Goal: Task Accomplishment & Management: Complete application form

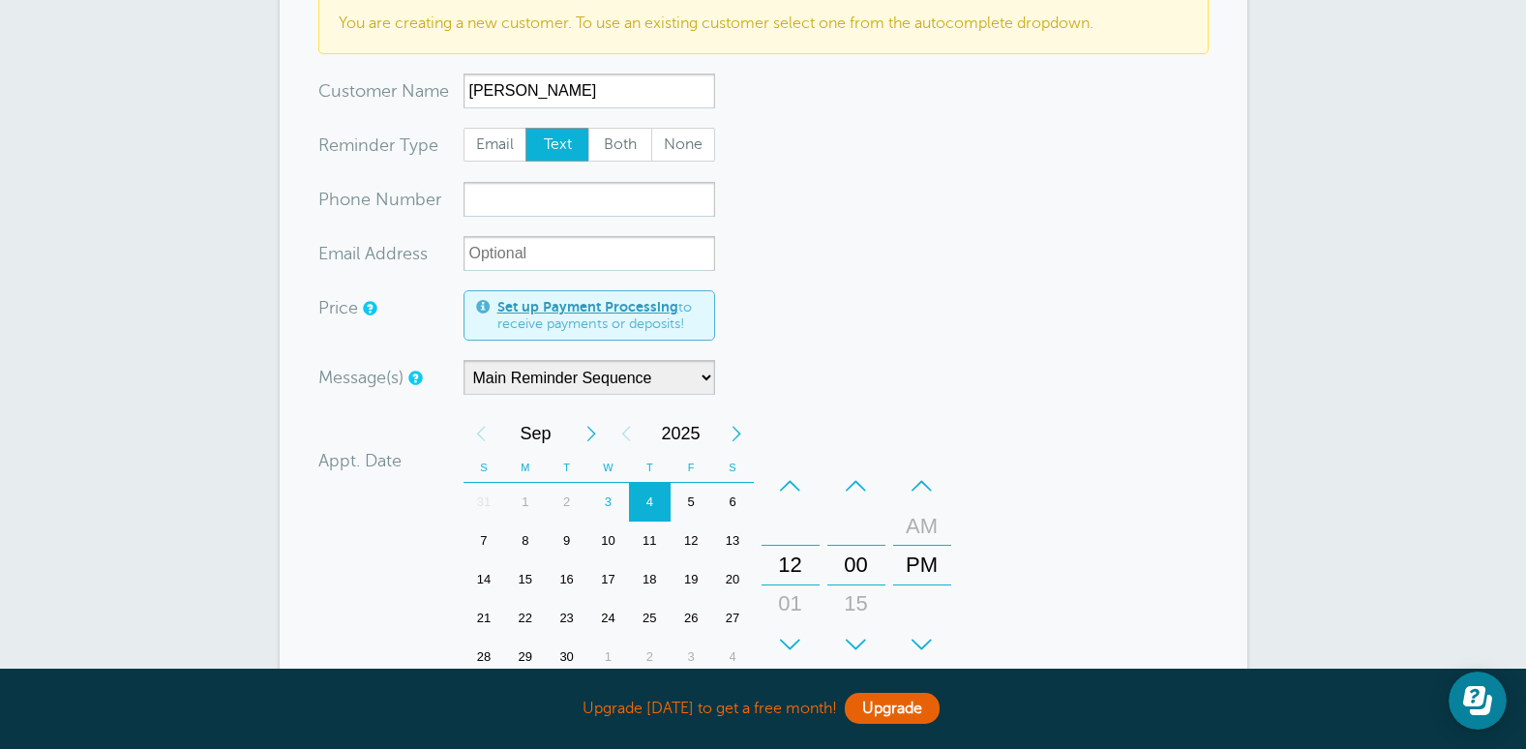
scroll to position [194, 0]
type input "[PERSON_NAME]"
click at [529, 204] on input "xxx-no-autofill" at bounding box center [590, 197] width 252 height 35
type input "1"
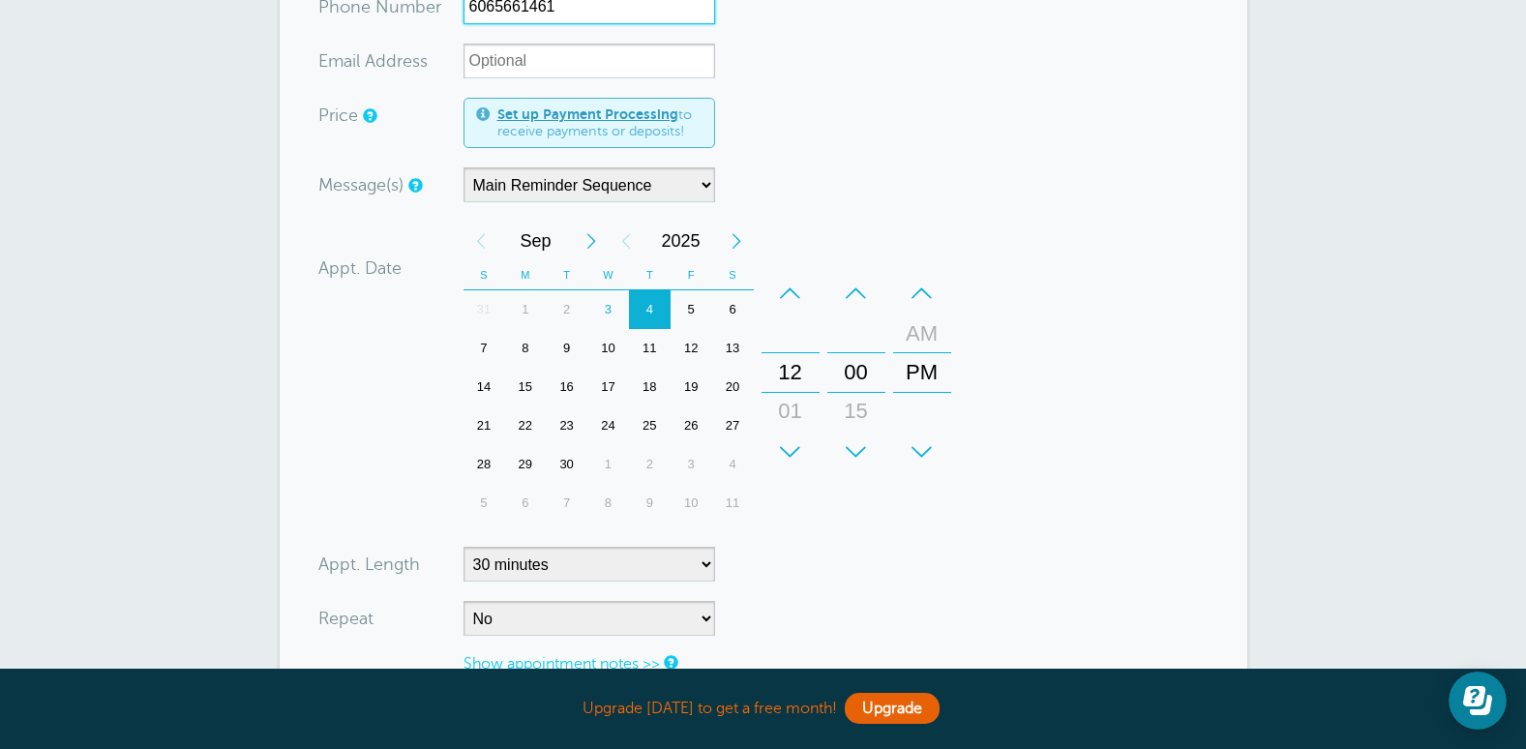
scroll to position [387, 0]
click at [660, 308] on div "4" at bounding box center [650, 306] width 42 height 39
click at [795, 444] on div "+" at bounding box center [791, 449] width 58 height 39
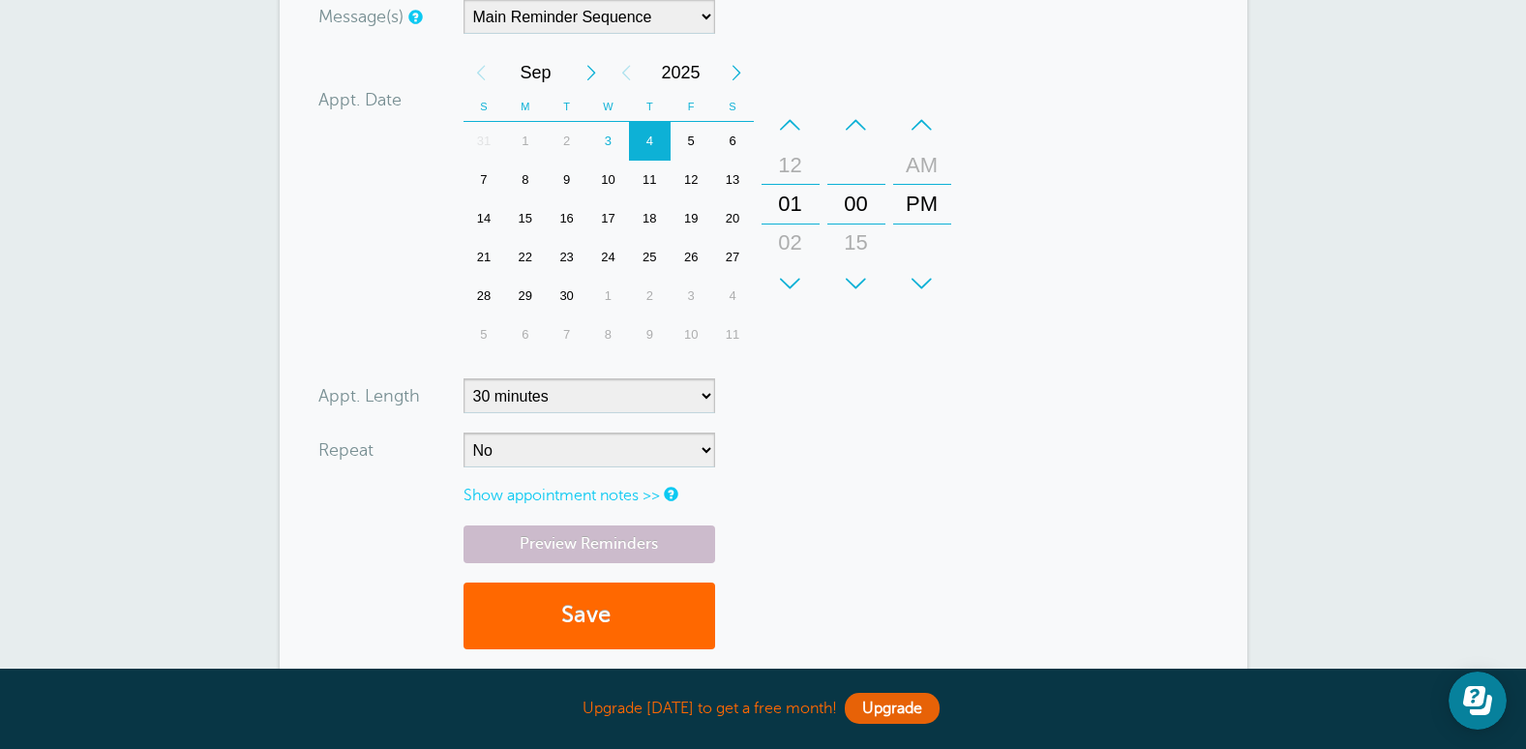
scroll to position [581, 0]
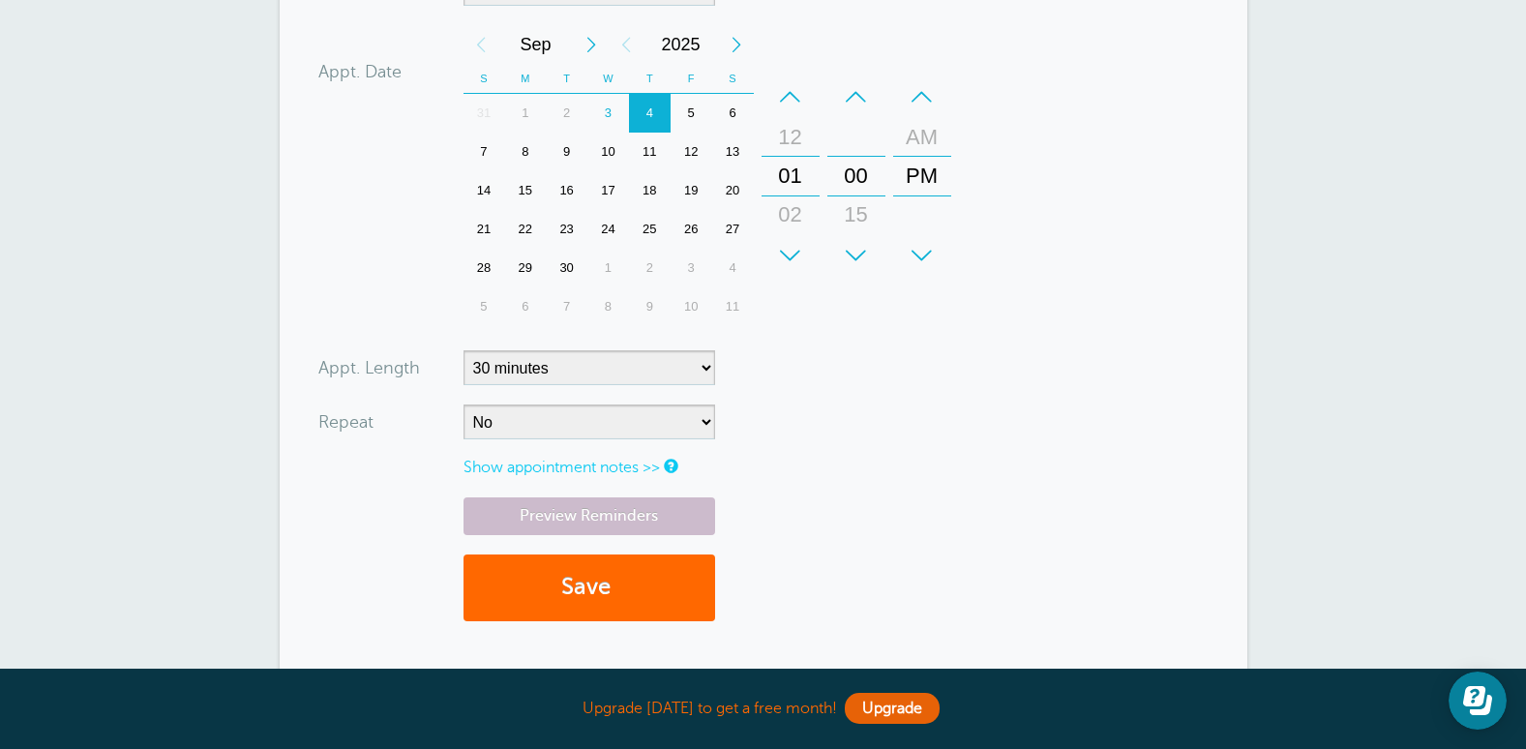
type input "6065661461"
click at [612, 465] on link "Show appointment notes >>" at bounding box center [562, 467] width 196 height 17
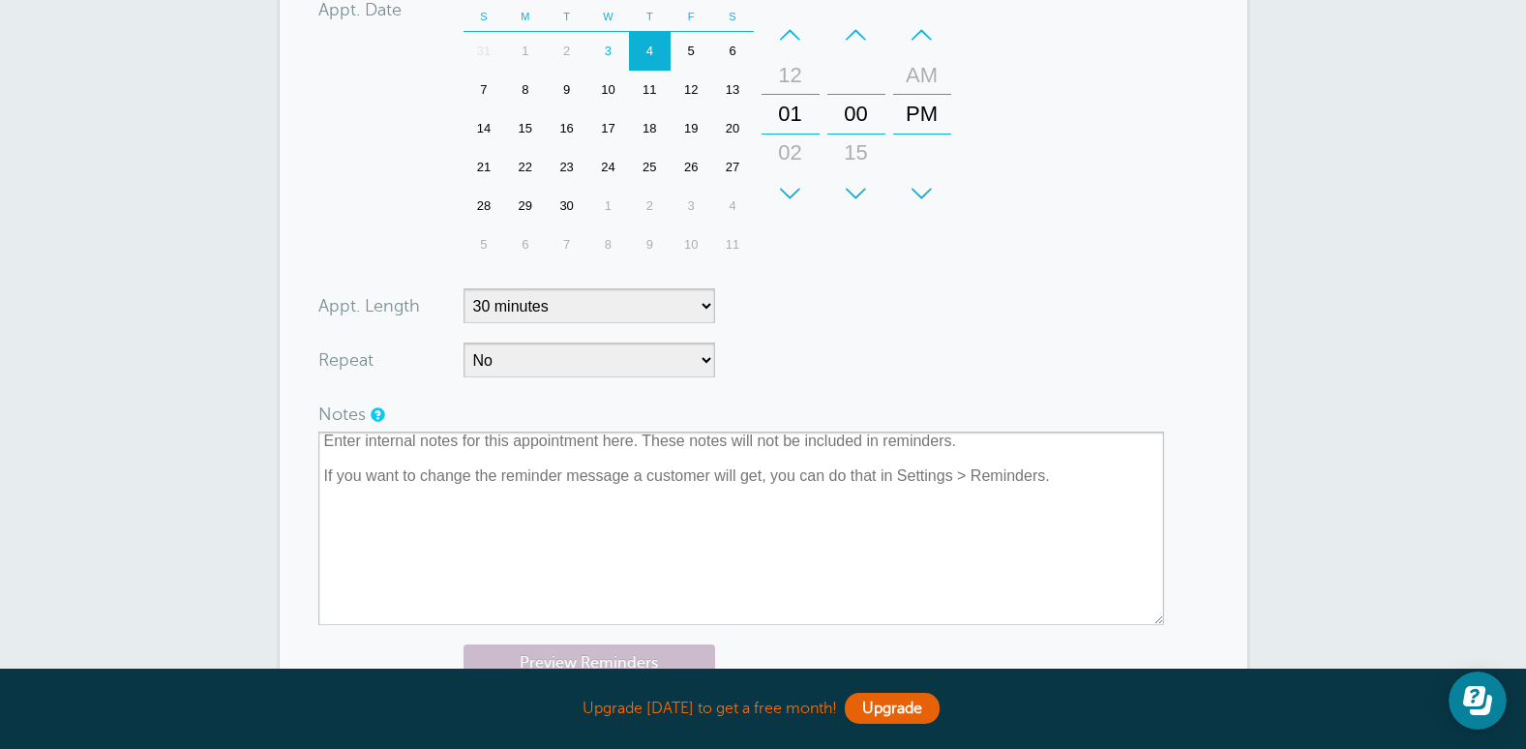
scroll to position [678, 0]
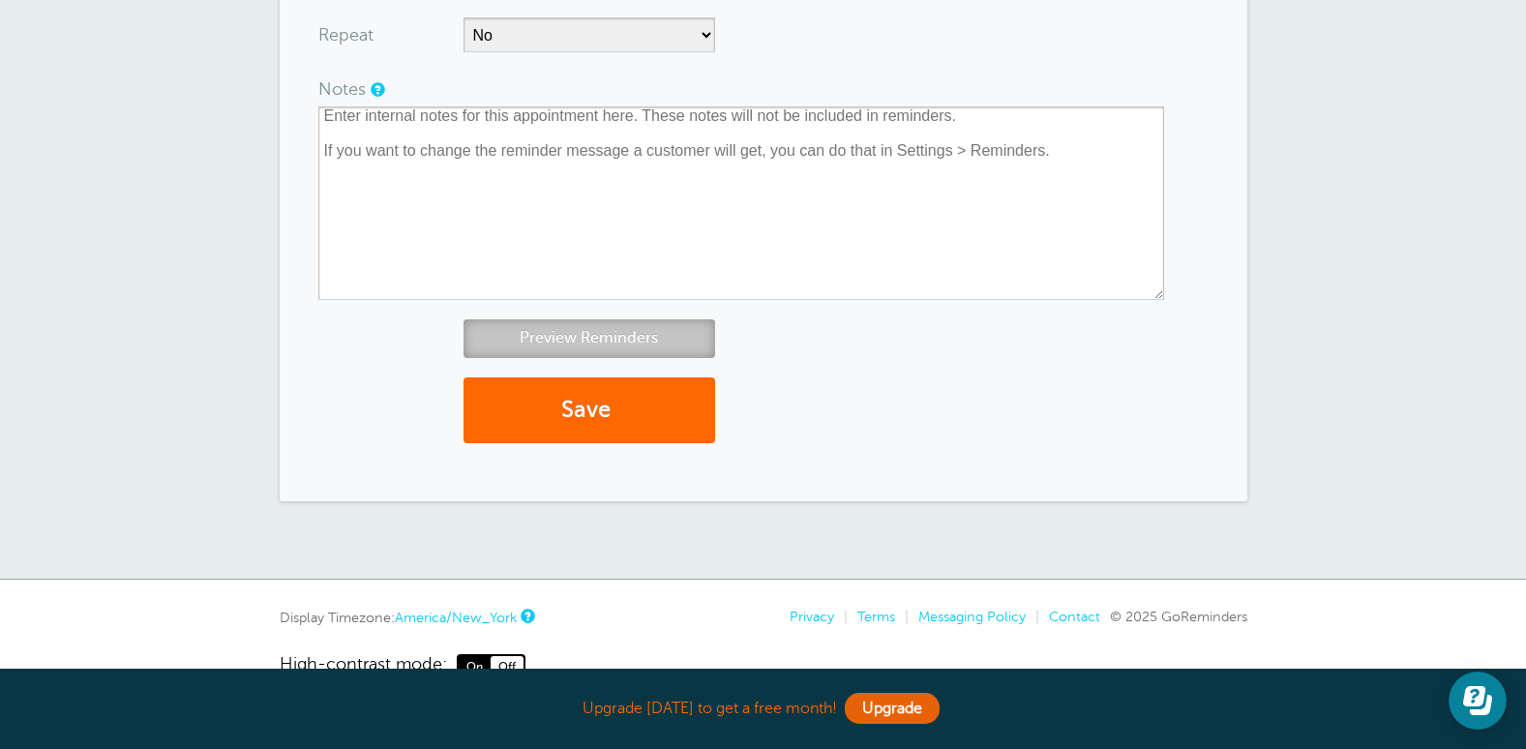
click at [637, 336] on link "Preview Reminders" at bounding box center [590, 338] width 252 height 38
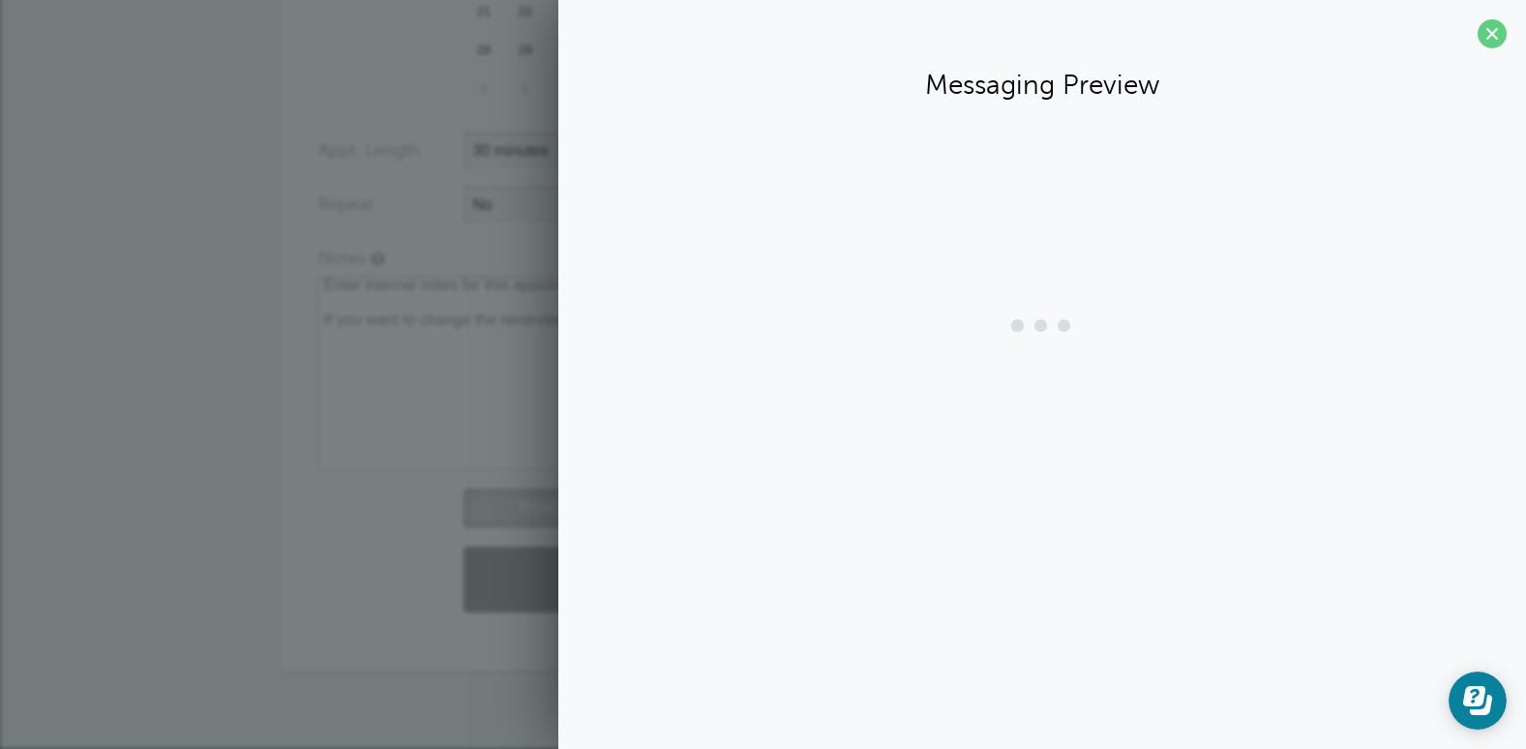
scroll to position [799, 0]
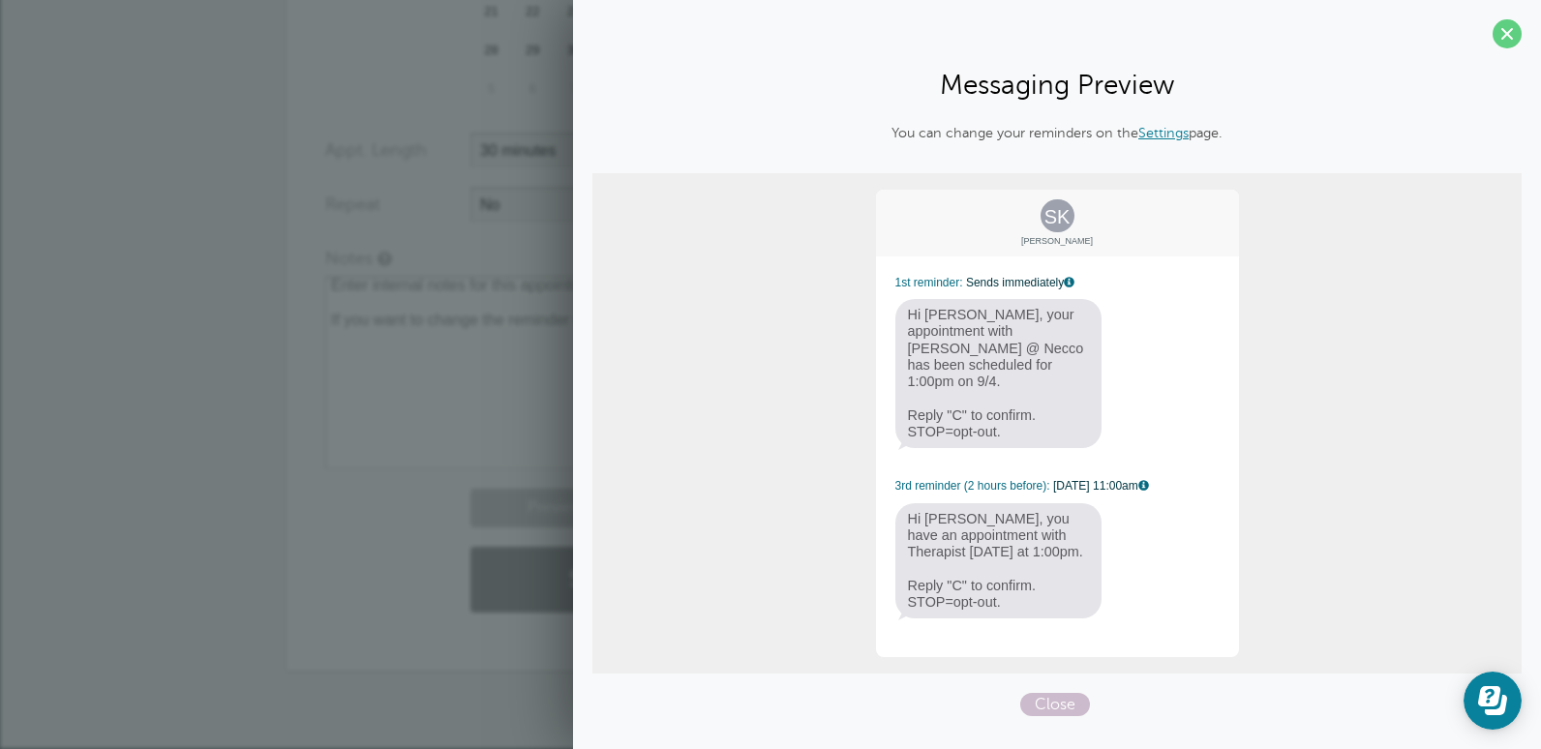
click at [1506, 32] on span at bounding box center [1507, 33] width 29 height 29
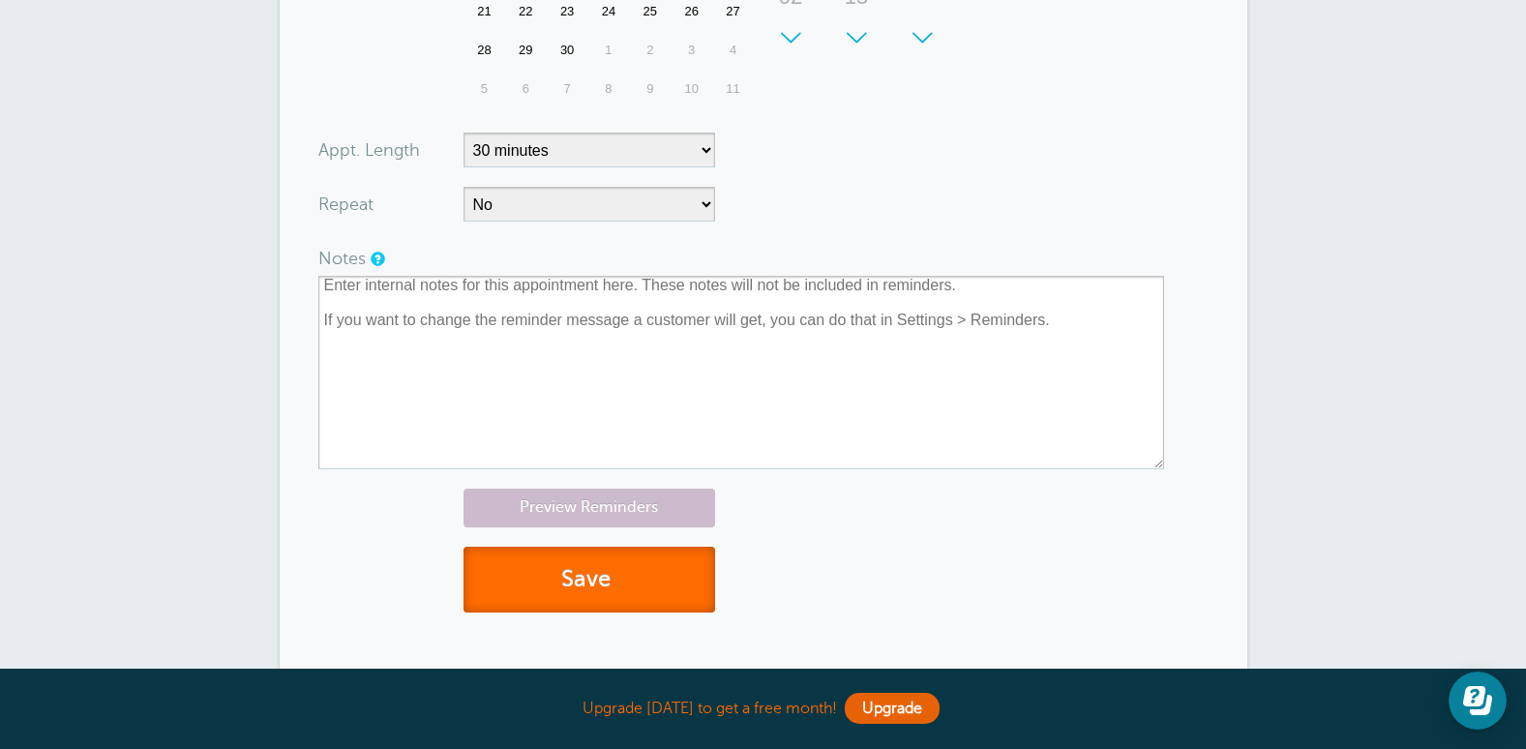
click at [628, 596] on button "Save" at bounding box center [590, 580] width 252 height 67
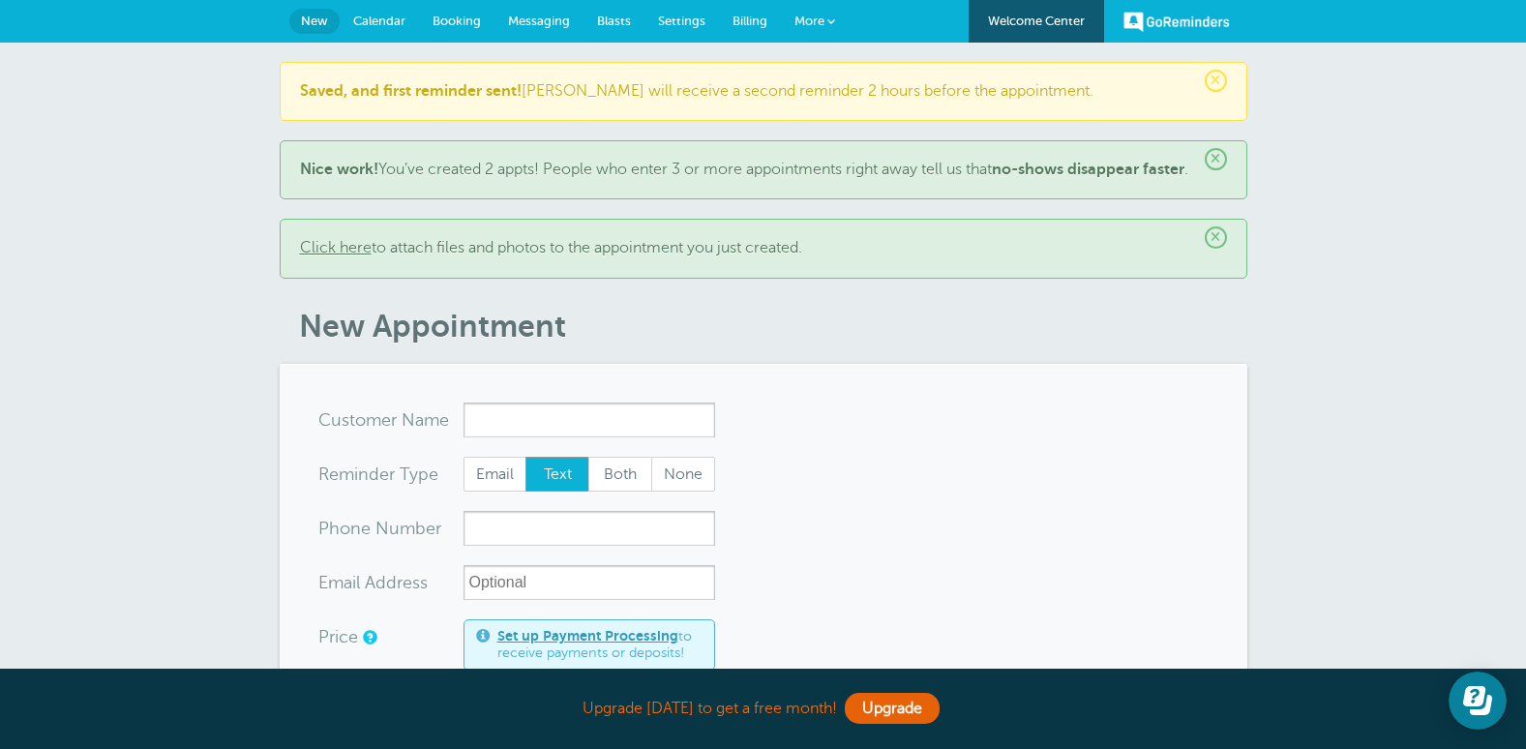
click at [377, 11] on link "Calendar" at bounding box center [379, 21] width 79 height 43
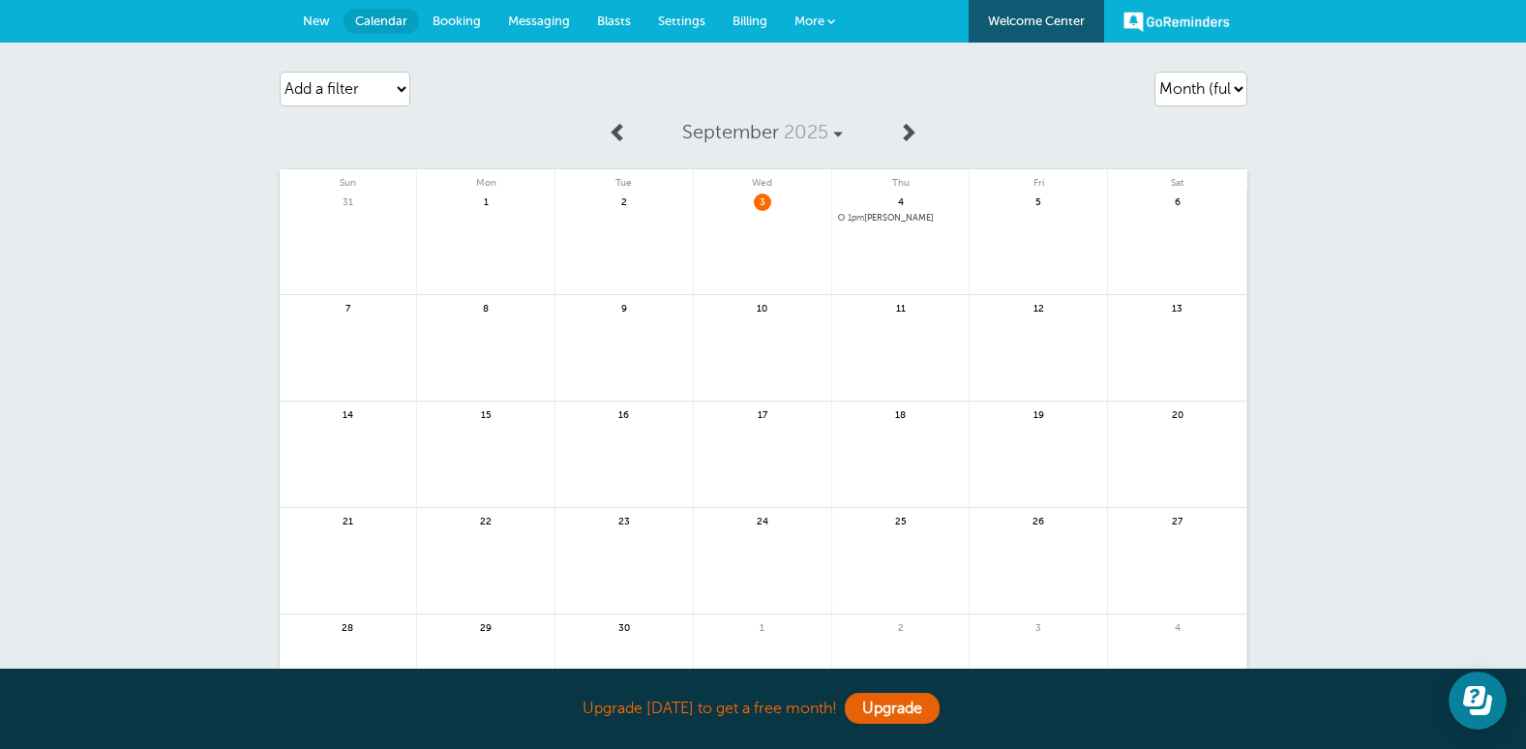
click at [899, 218] on span "1pm [PERSON_NAME]" at bounding box center [901, 218] width 126 height 11
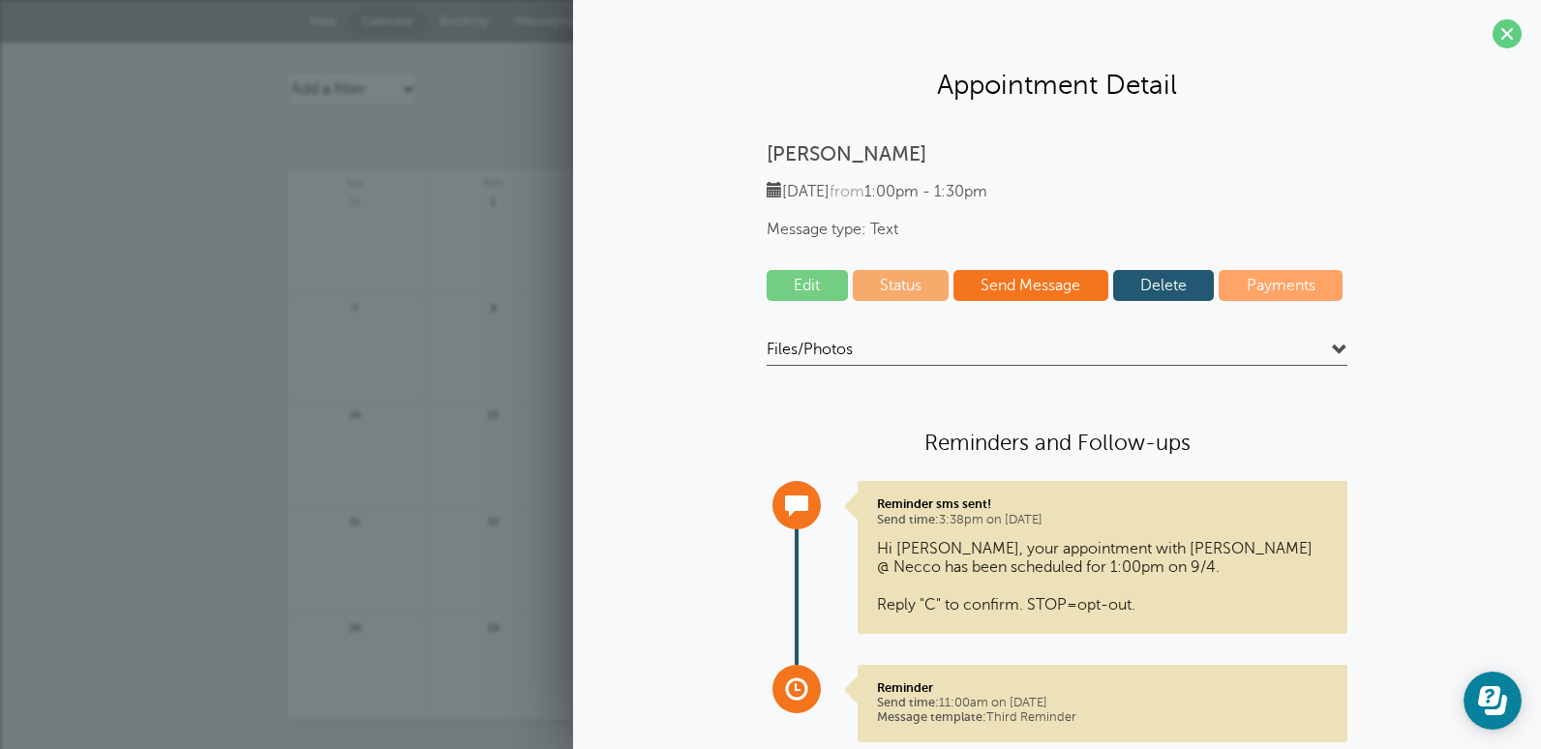
click at [796, 282] on link "Edit" at bounding box center [807, 285] width 81 height 31
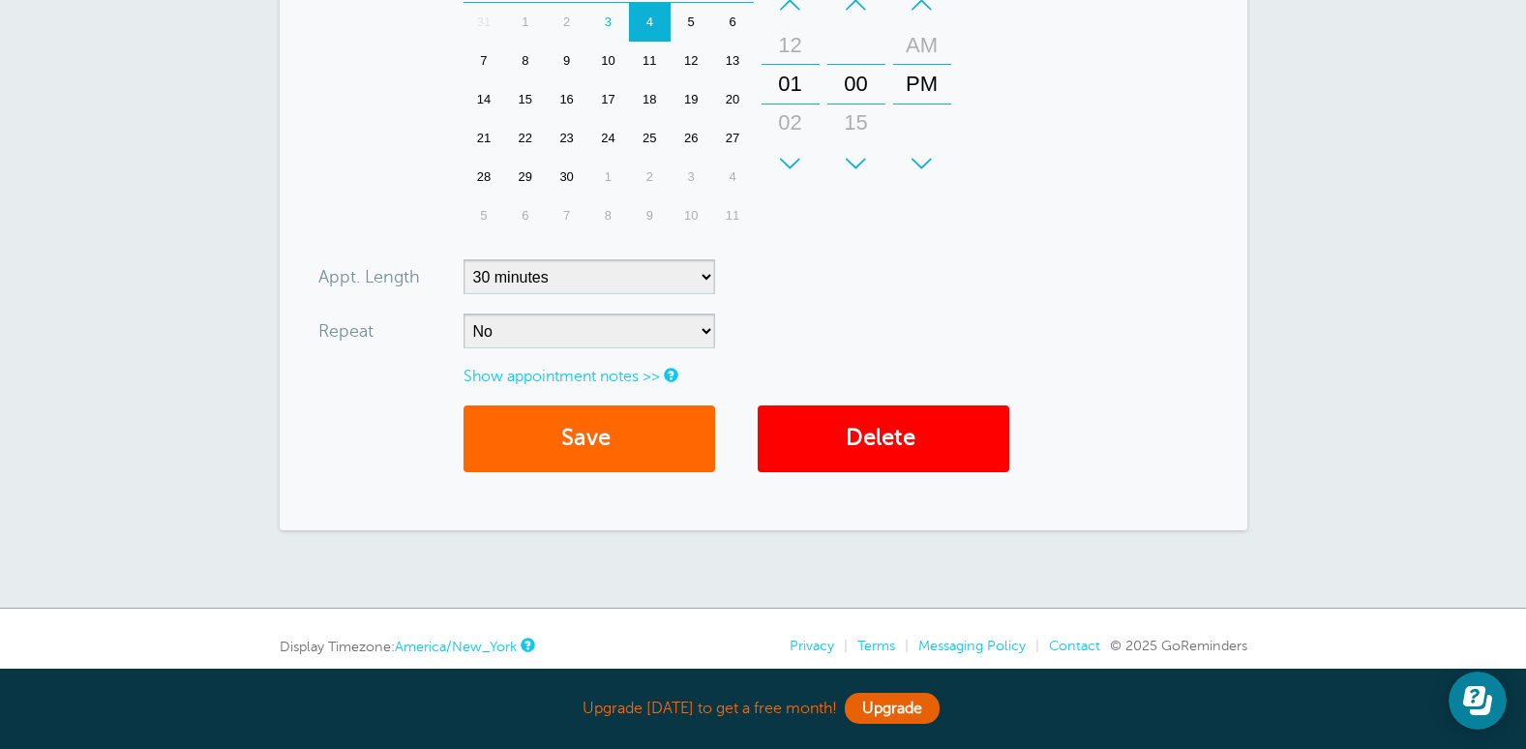
scroll to position [579, 0]
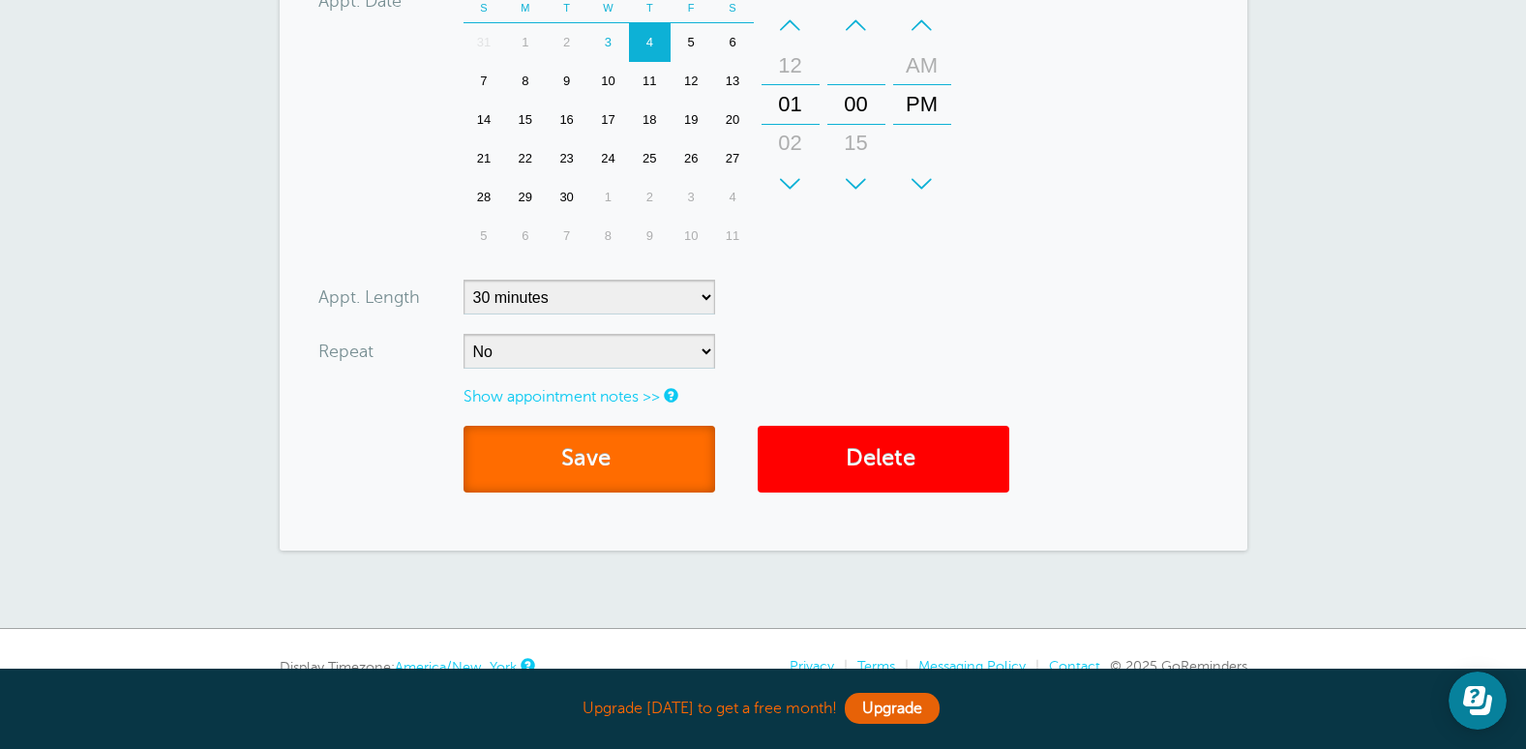
click at [646, 454] on button "Save" at bounding box center [590, 459] width 252 height 67
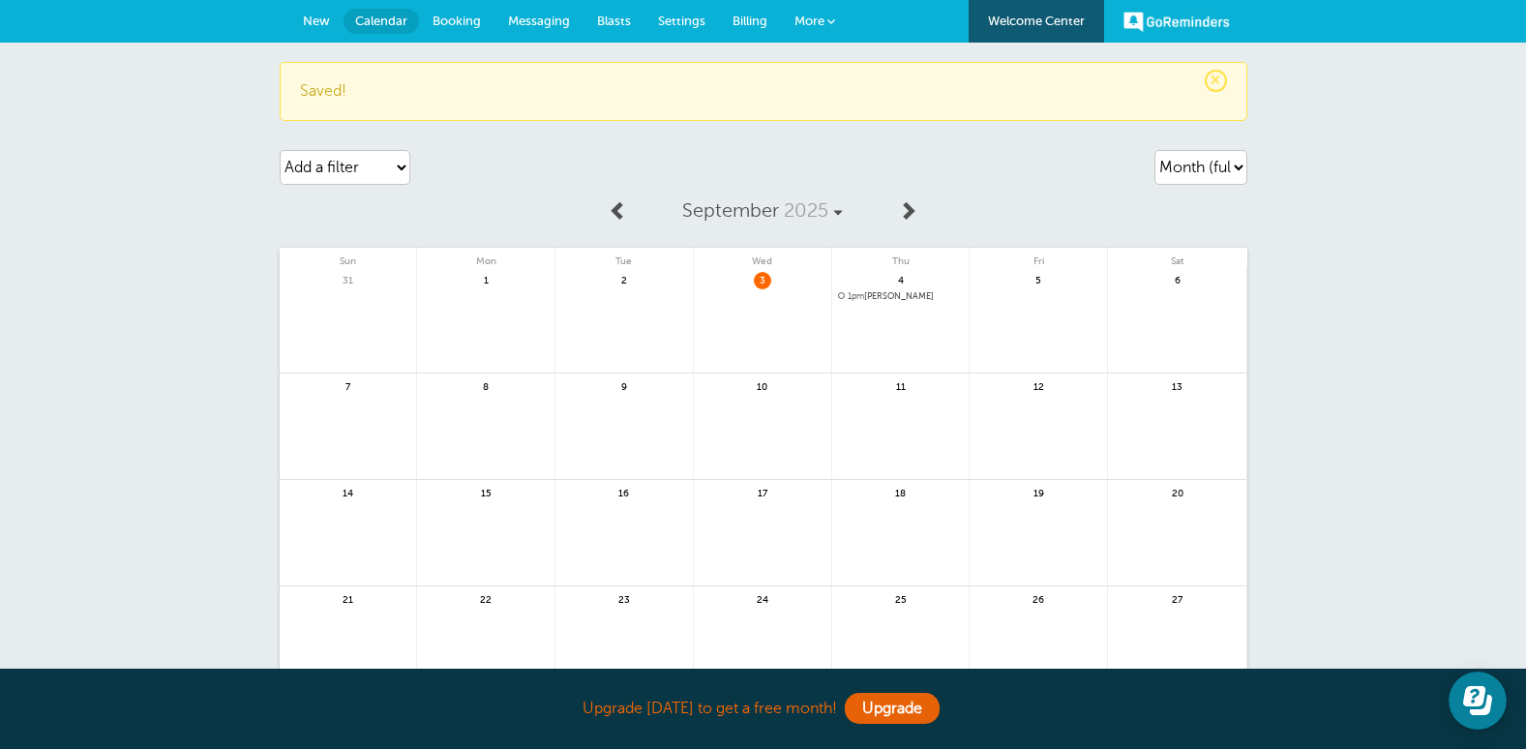
click at [898, 294] on span "1pm [PERSON_NAME]" at bounding box center [901, 296] width 126 height 11
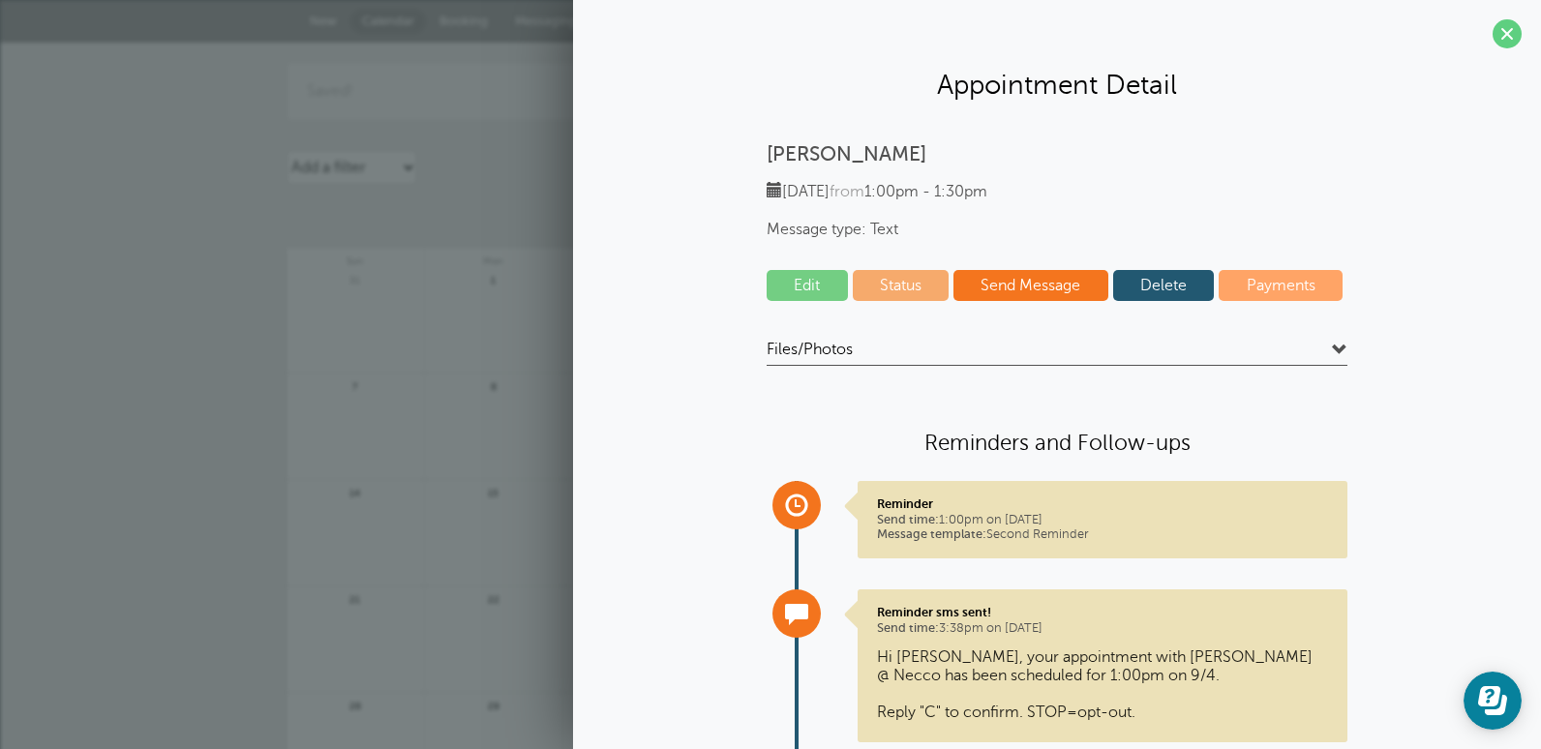
click at [824, 275] on link "Edit" at bounding box center [807, 285] width 81 height 31
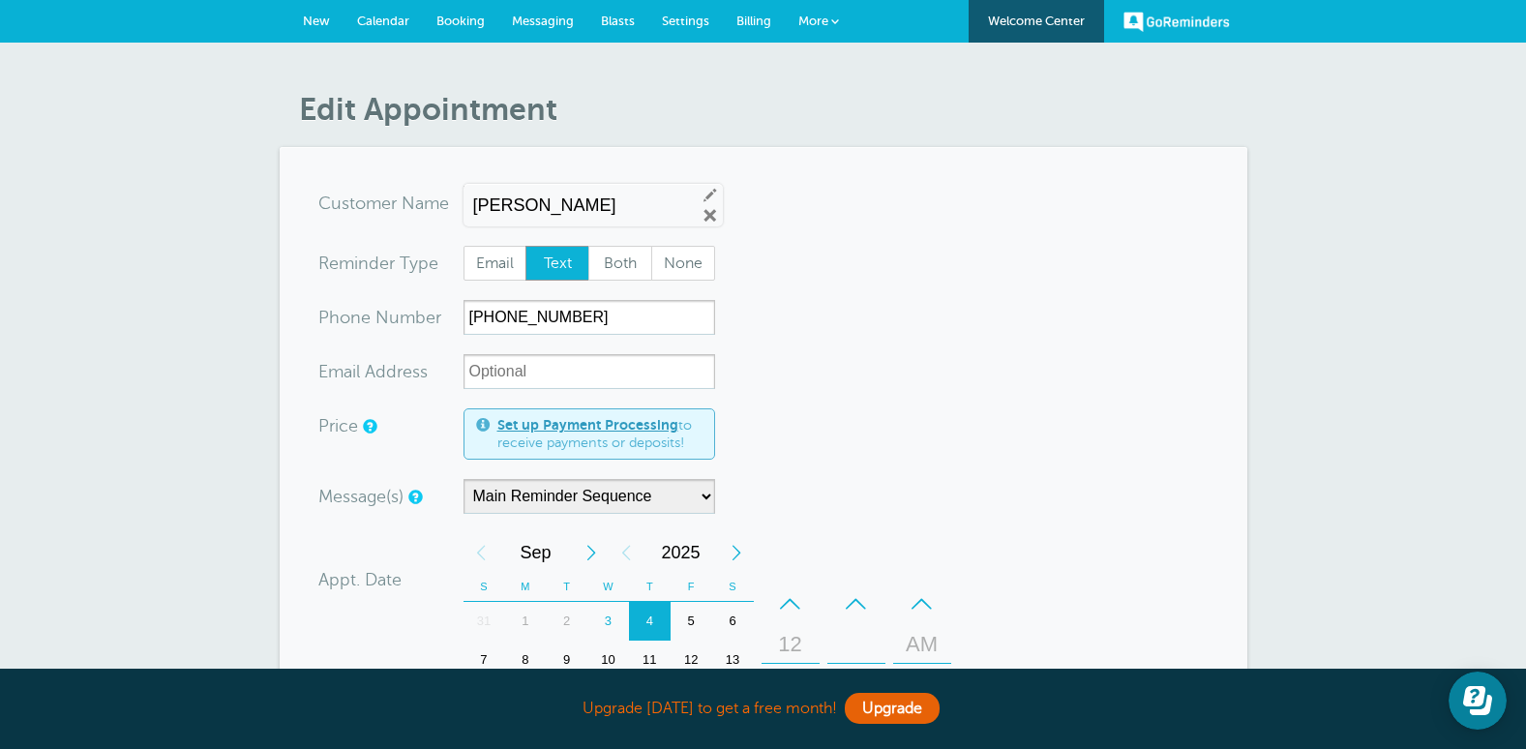
click at [598, 202] on input "[PERSON_NAME]" at bounding box center [576, 206] width 207 height 20
click at [702, 196] on link "Edit" at bounding box center [710, 194] width 17 height 17
click at [579, 202] on input "Sara Kelly" at bounding box center [576, 206] width 207 height 20
click at [577, 202] on input "Sara Kelly" at bounding box center [576, 206] width 207 height 20
click at [576, 202] on input "Sara Kelly" at bounding box center [576, 206] width 207 height 20
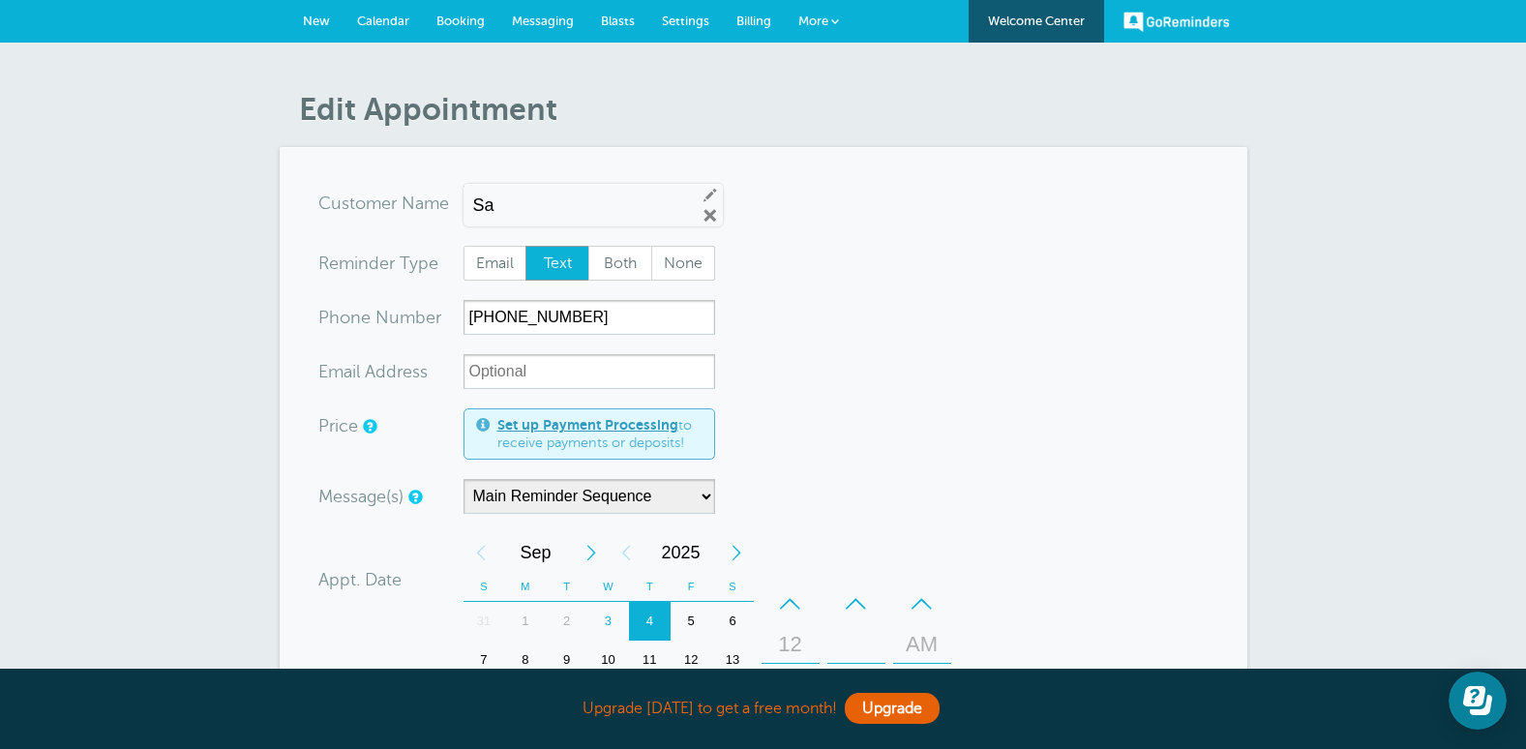
type input "S"
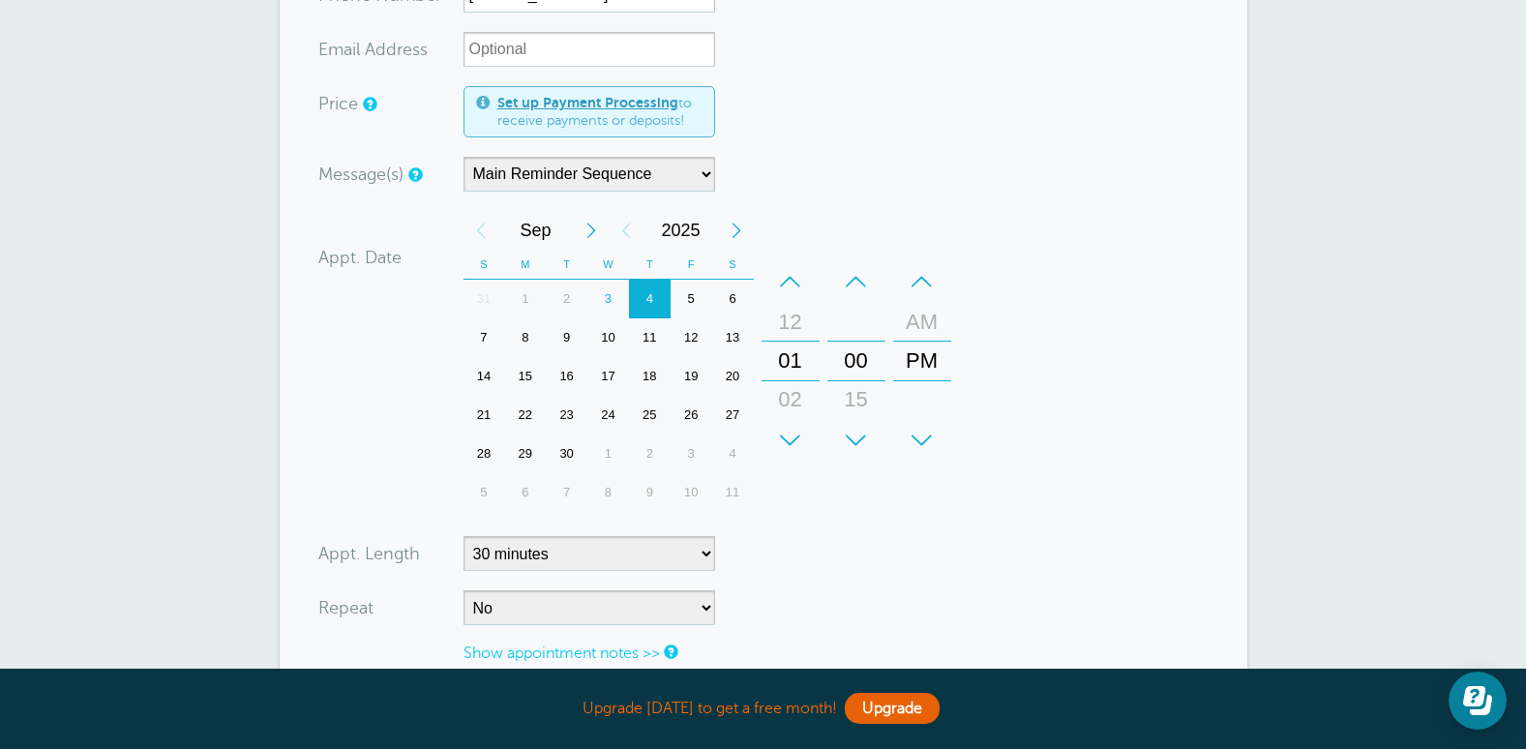
scroll to position [484, 0]
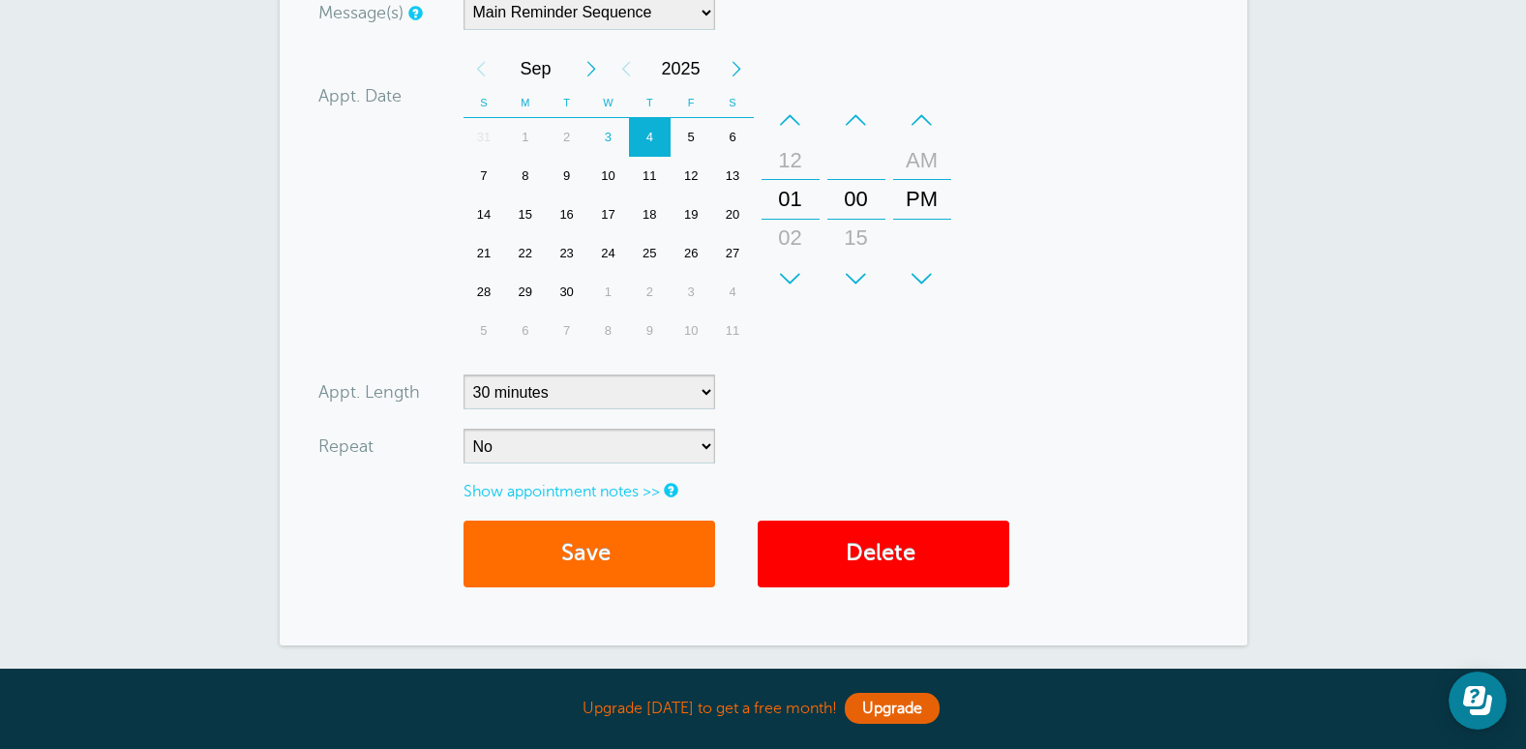
type input "[DEMOGRAPHIC_DATA]/Heaven/Axle/Gage"
click at [589, 561] on button "Save" at bounding box center [590, 554] width 252 height 67
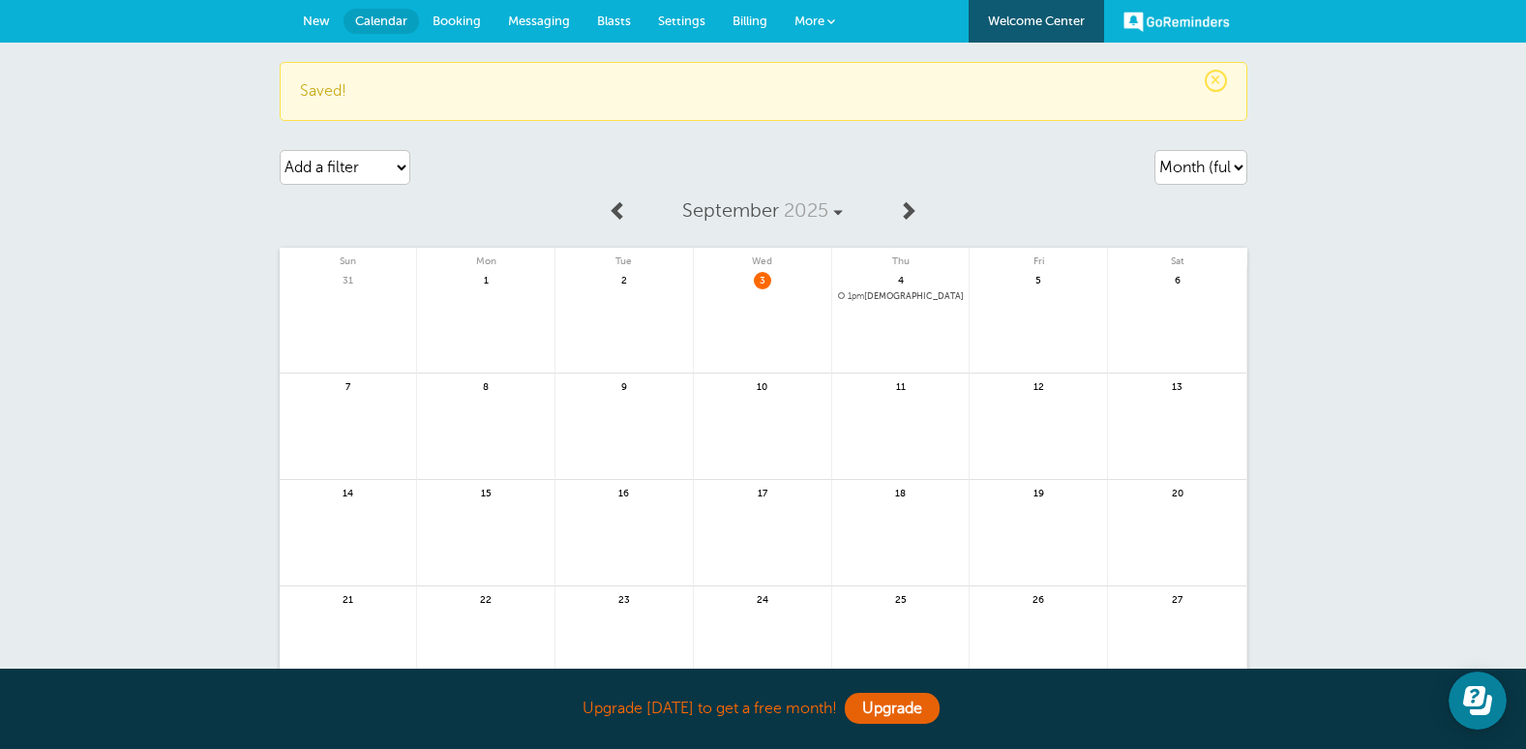
click at [889, 351] on link at bounding box center [900, 347] width 137 height 84
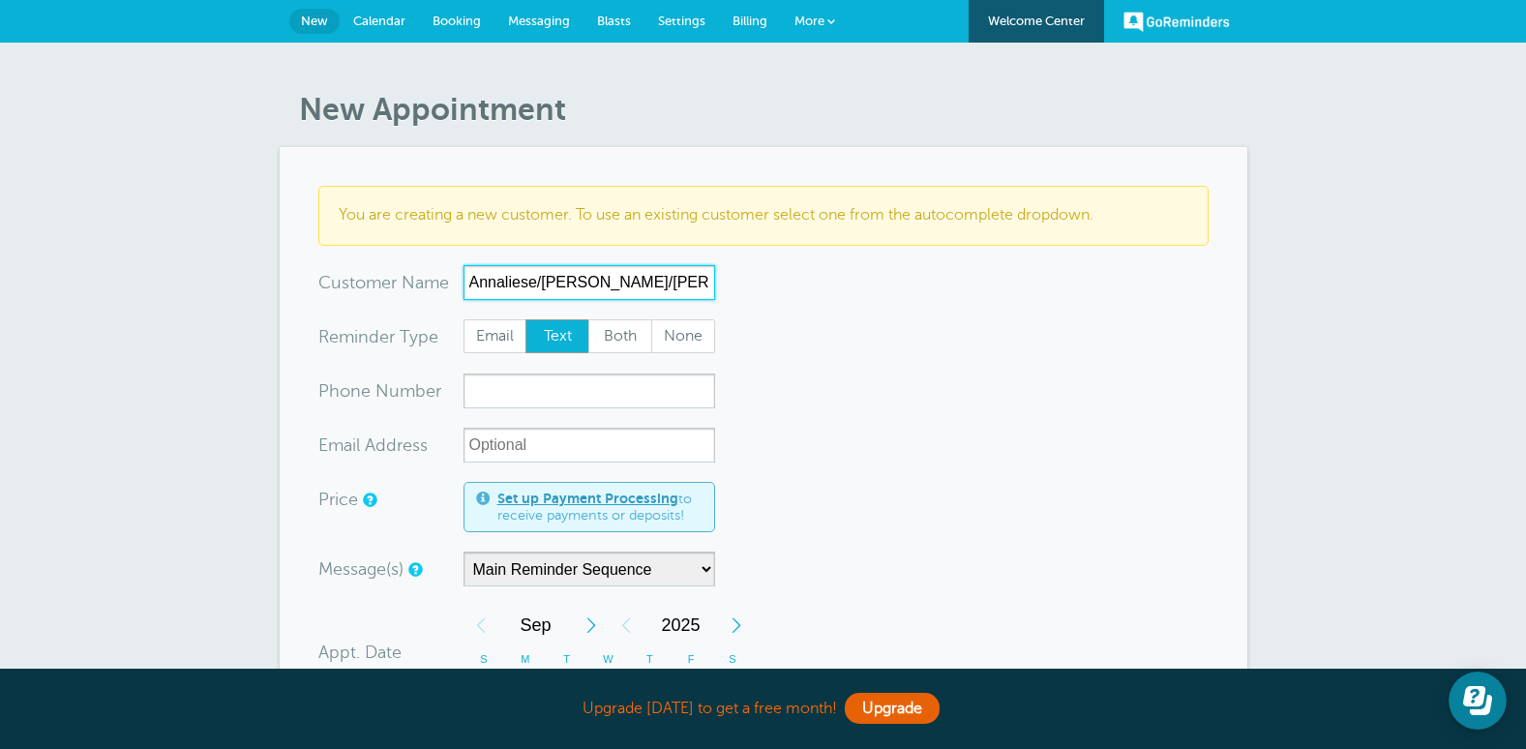
type input "Annaliese/Adelynn/Isaac"
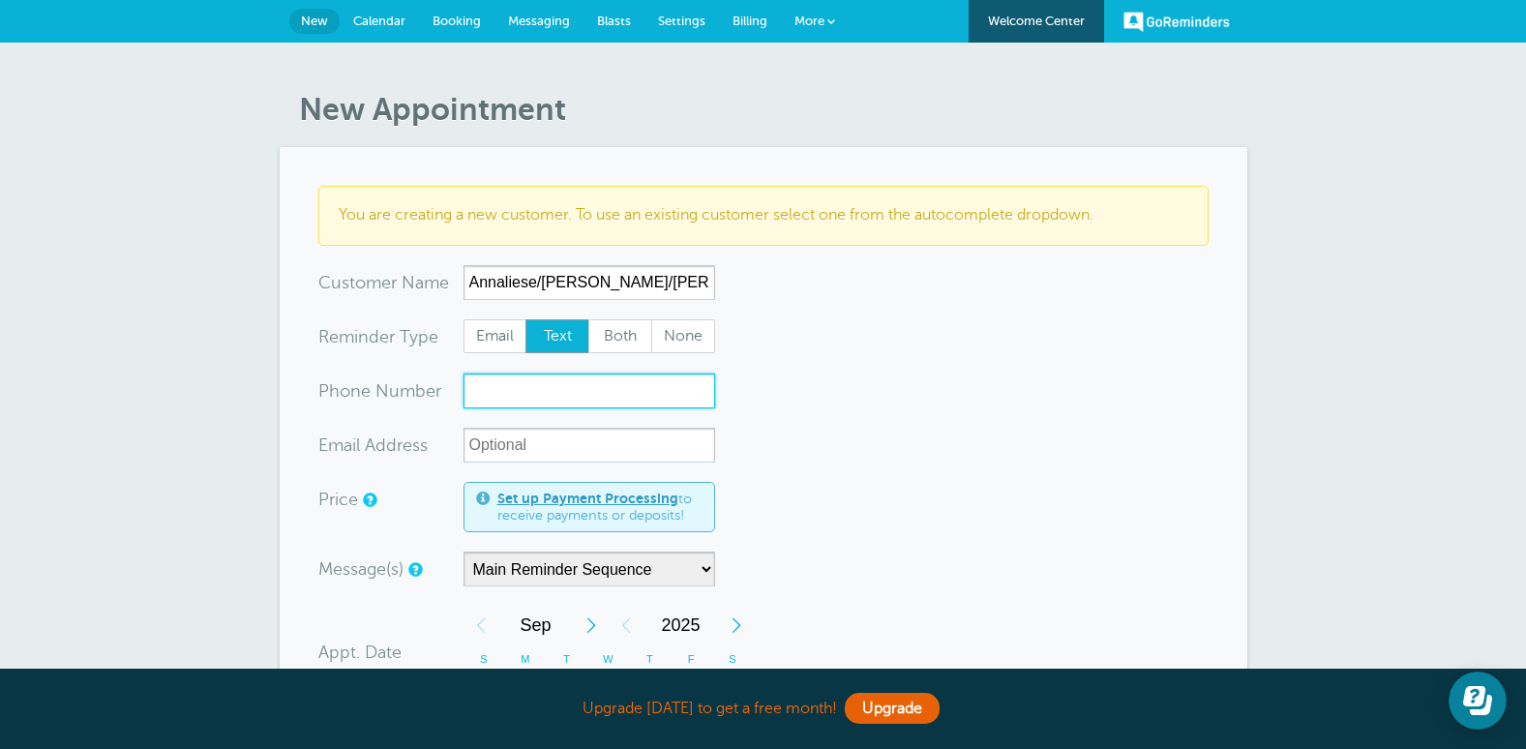
click at [649, 400] on input "xxx-no-autofill" at bounding box center [590, 391] width 252 height 35
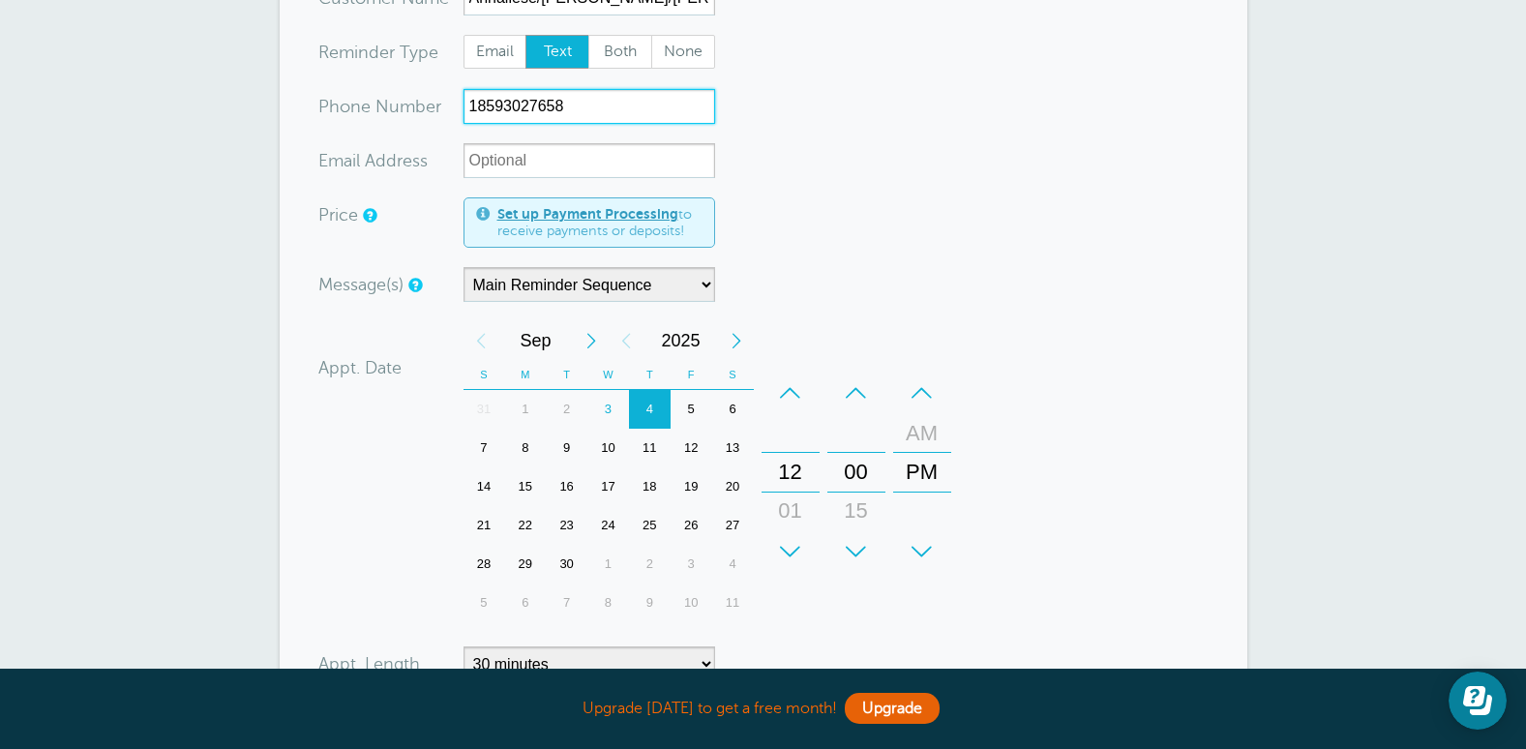
scroll to position [290, 0]
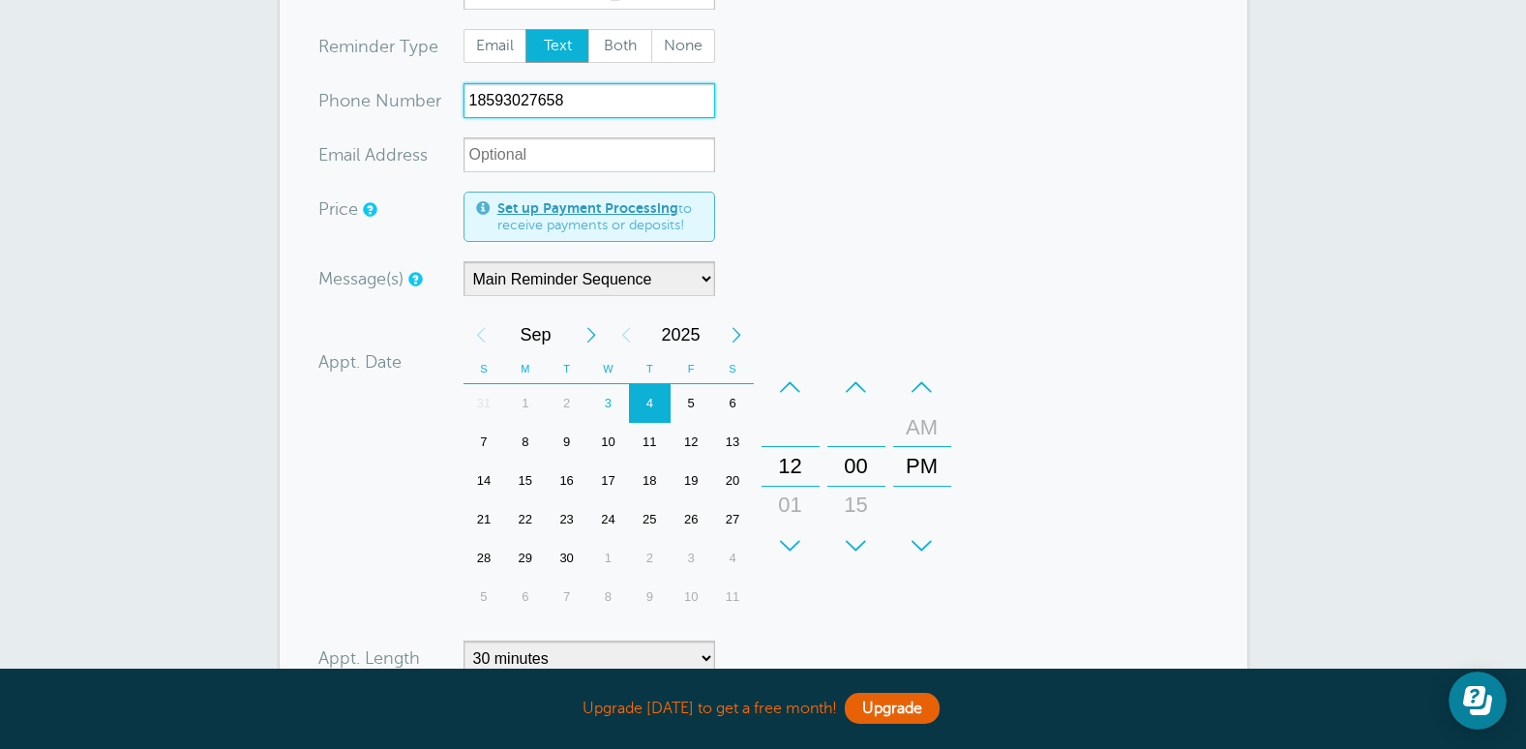
click at [644, 409] on div "4" at bounding box center [650, 403] width 42 height 39
click at [797, 393] on div "–" at bounding box center [791, 387] width 58 height 39
click at [797, 392] on div "–" at bounding box center [791, 387] width 58 height 39
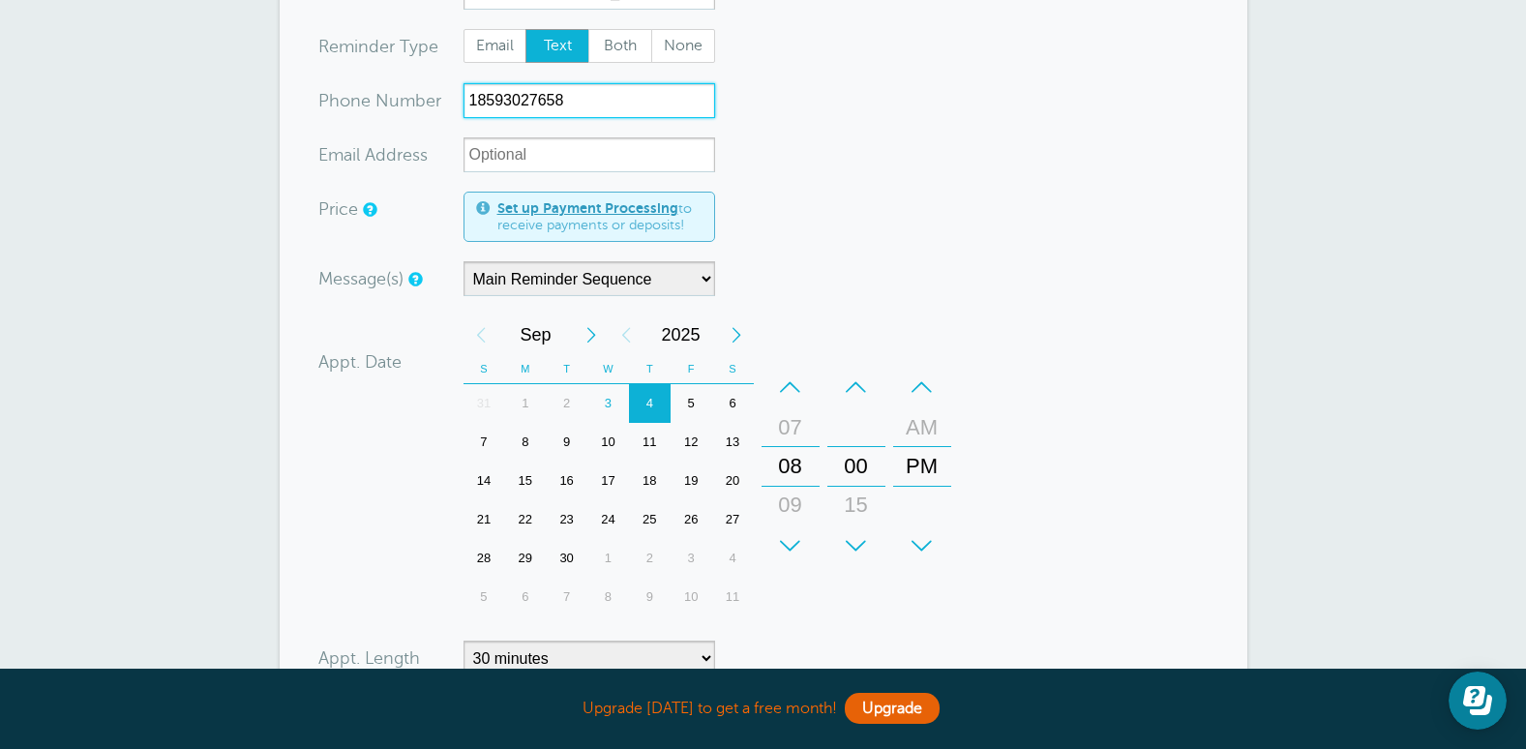
click at [871, 534] on div "+" at bounding box center [857, 546] width 58 height 39
click at [868, 535] on div "+" at bounding box center [857, 546] width 58 height 39
click at [914, 387] on div "–" at bounding box center [922, 387] width 58 height 39
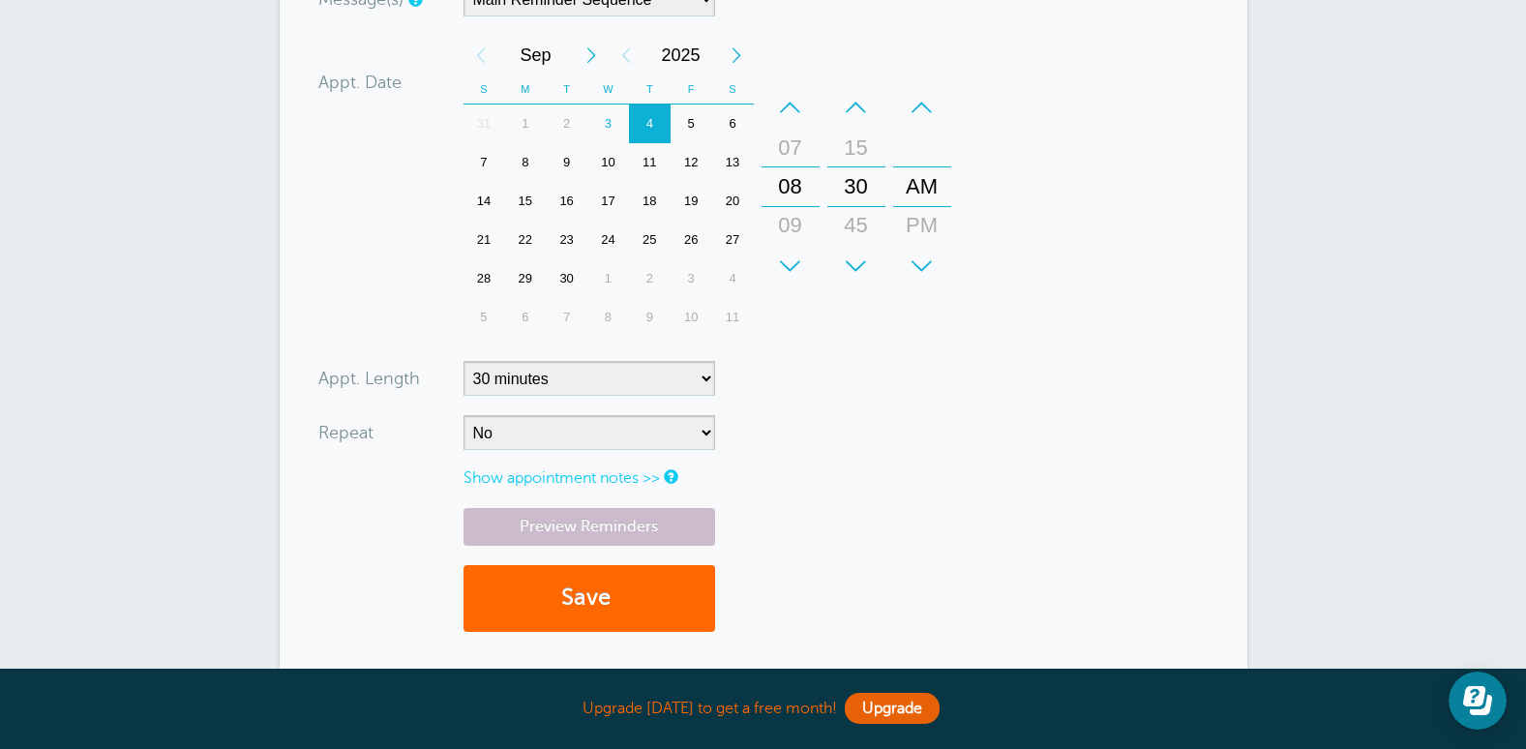
scroll to position [581, 0]
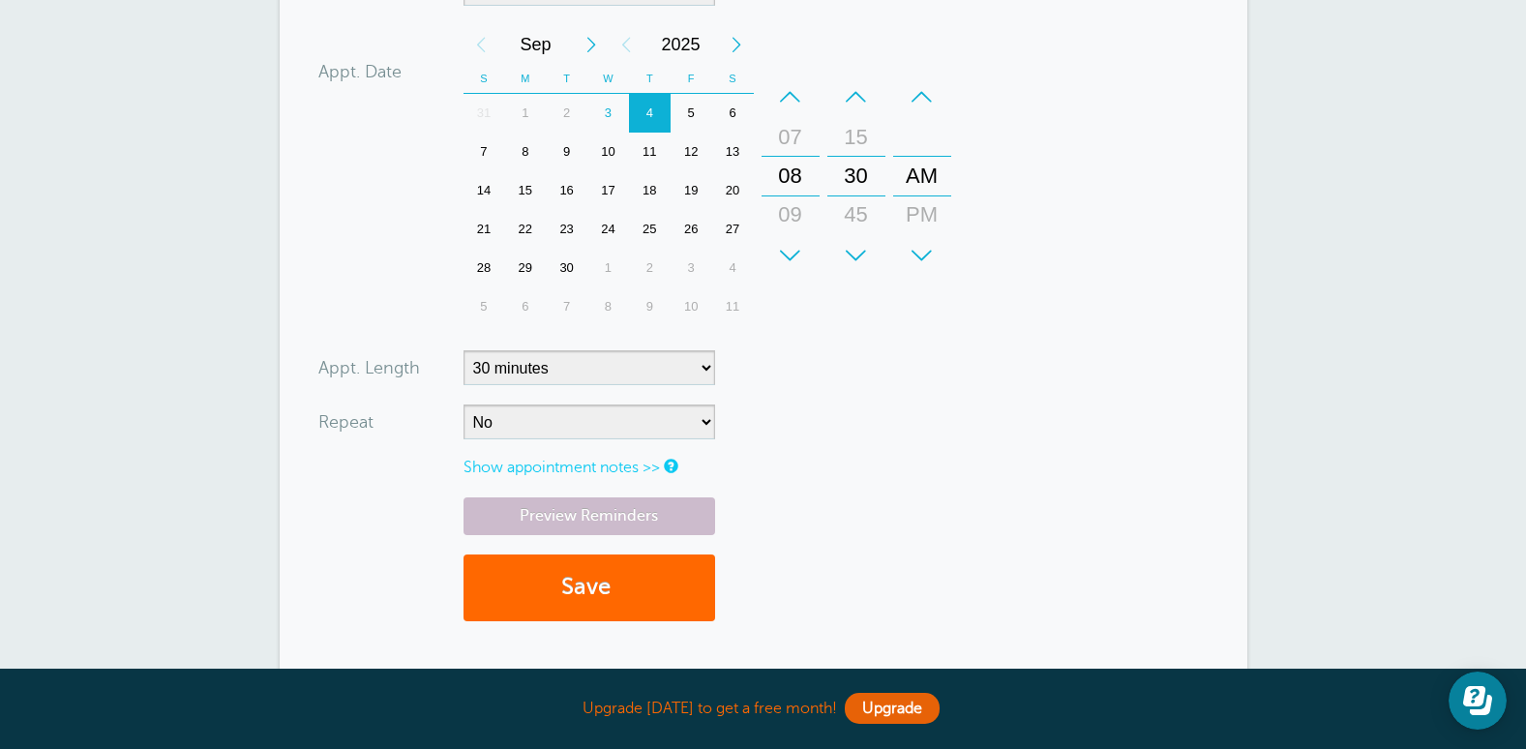
type input "18593027658"
click at [697, 358] on select "5 minutes 10 minutes 15 minutes 20 minutes 25 minutes 30 minutes 35 minutes 40 …" at bounding box center [590, 367] width 252 height 35
select select "90"
click at [464, 350] on select "5 minutes 10 minutes 15 minutes 20 minutes 25 minutes 30 minutes 35 minutes 40 …" at bounding box center [590, 367] width 252 height 35
click at [631, 598] on button "Save" at bounding box center [590, 588] width 252 height 67
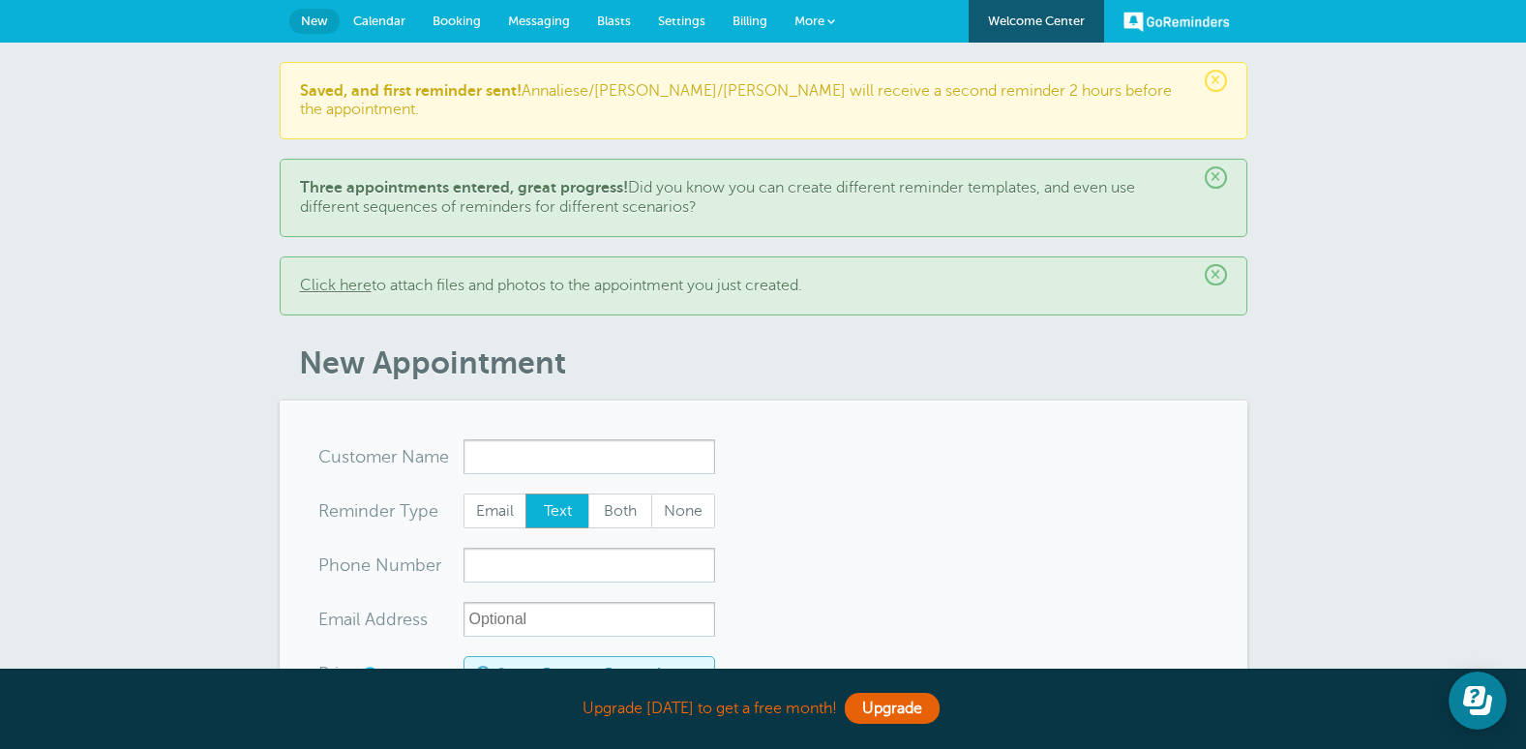
click at [388, 14] on span "Calendar" at bounding box center [379, 21] width 52 height 15
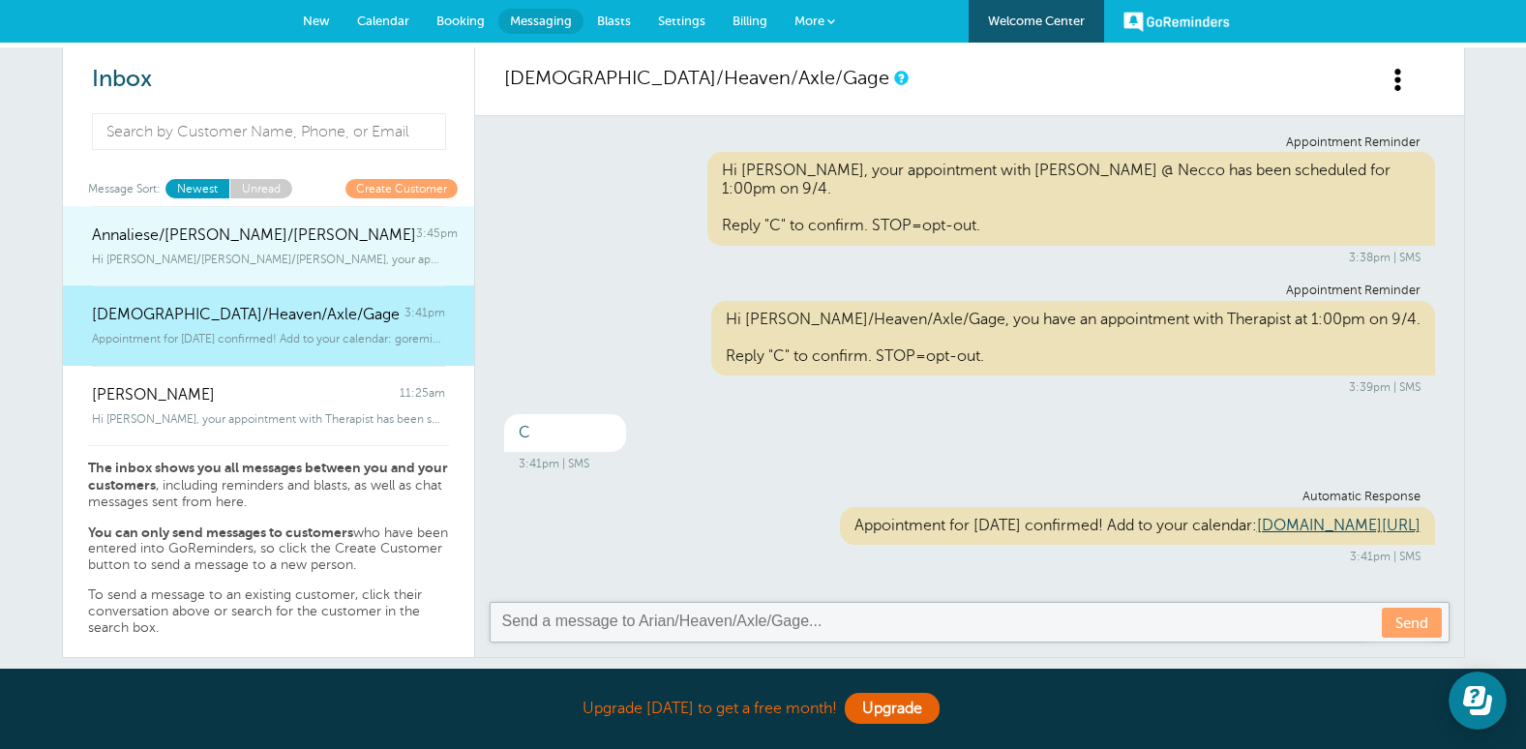
click at [303, 239] on div "Annaliese/Adelynn/Isaac 3:45pm" at bounding box center [268, 225] width 353 height 39
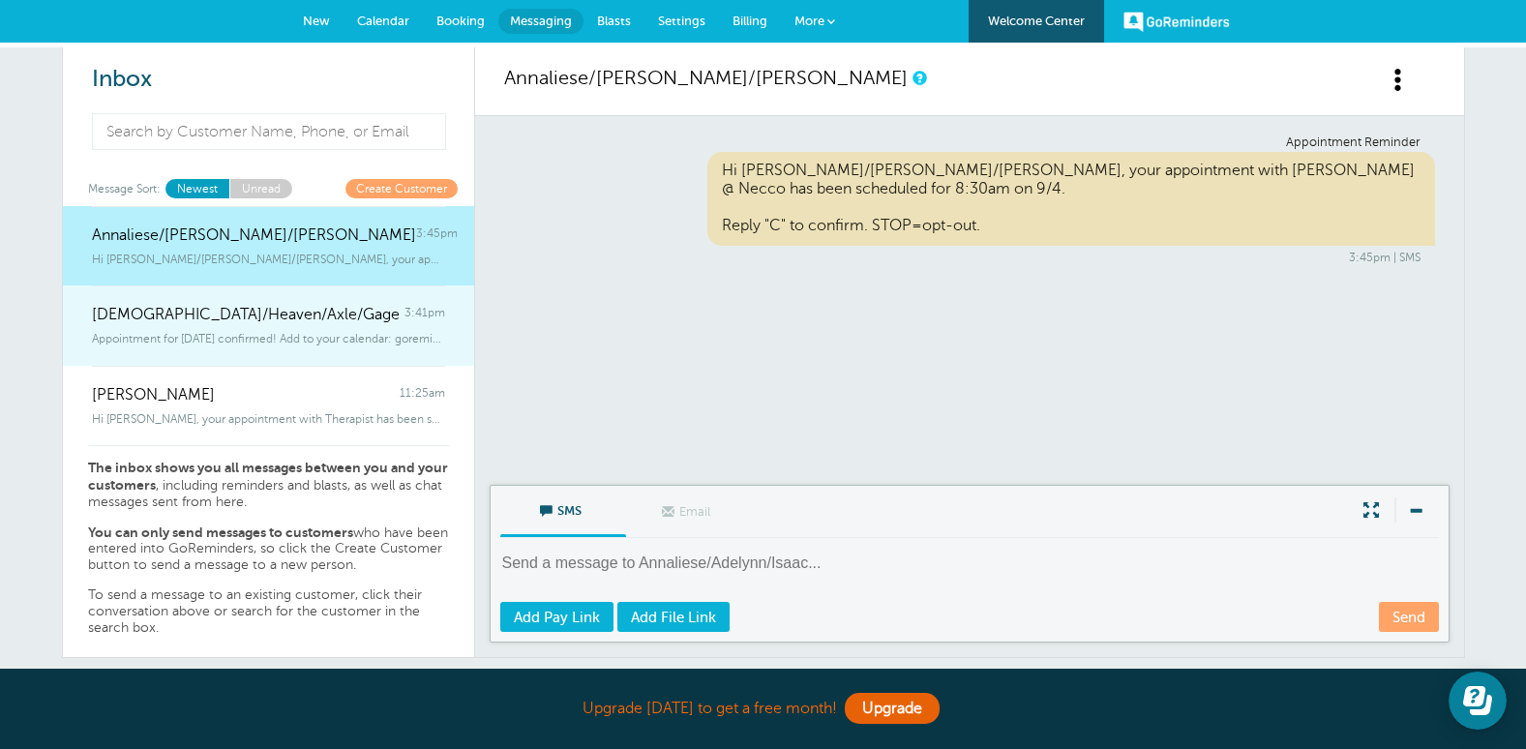
click at [281, 353] on link "Arian/Heaven/Axle/Gage 3:41pm Appointment for Thursday, Sep. 4 confirmed! Add t…" at bounding box center [268, 326] width 411 height 80
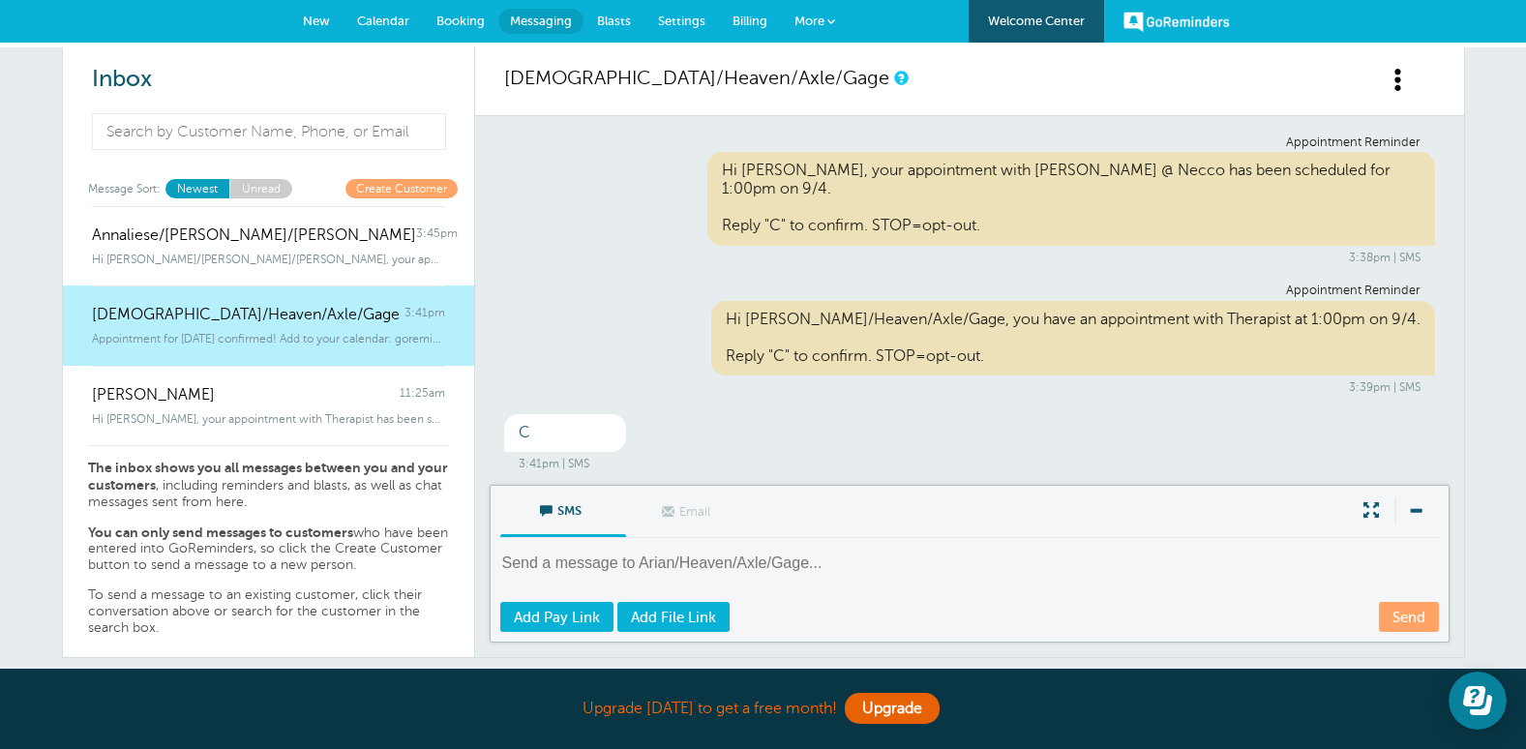
scroll to position [99, 0]
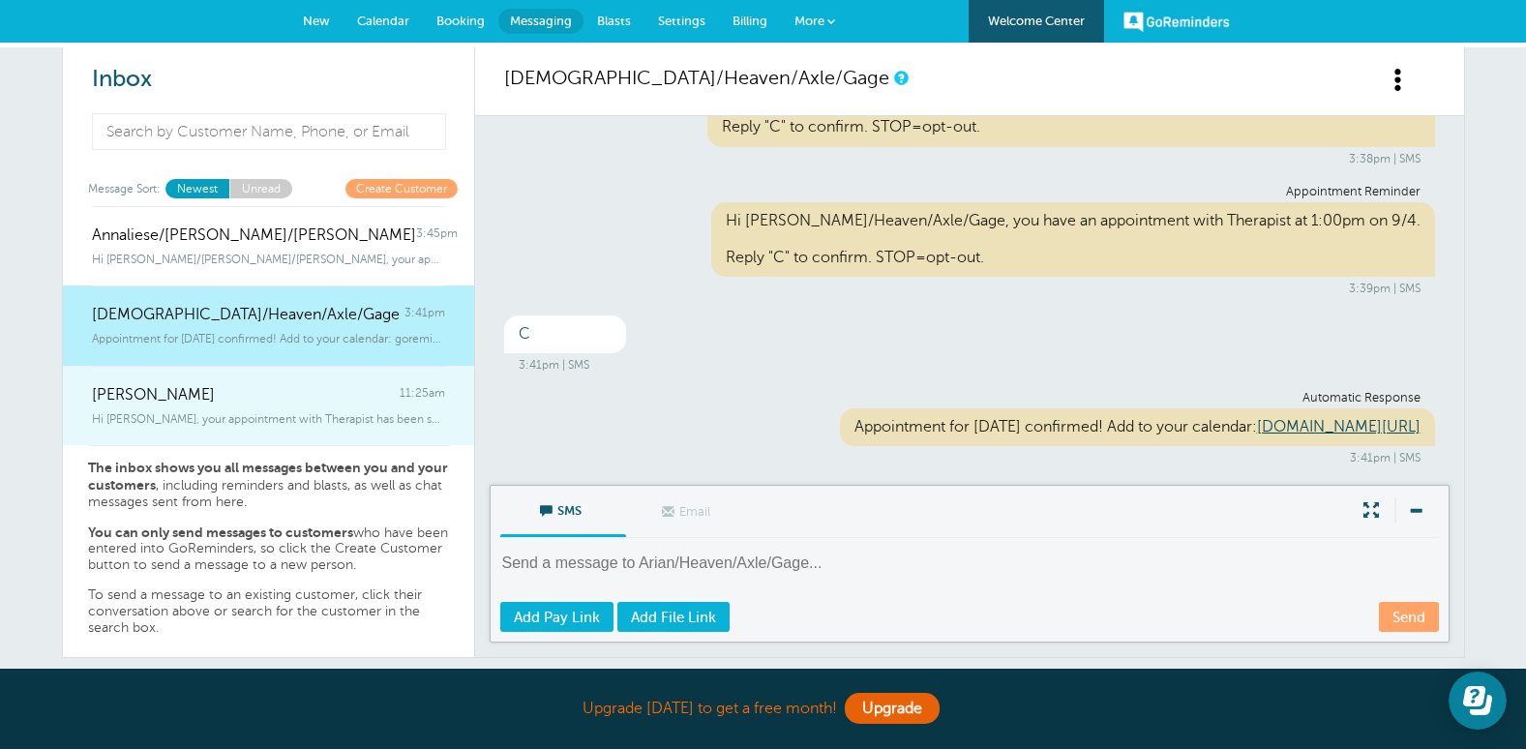
click at [280, 407] on div "Hi [PERSON_NAME], your appointment with Therapist has been scheduled for 12:00p…" at bounding box center [268, 415] width 353 height 21
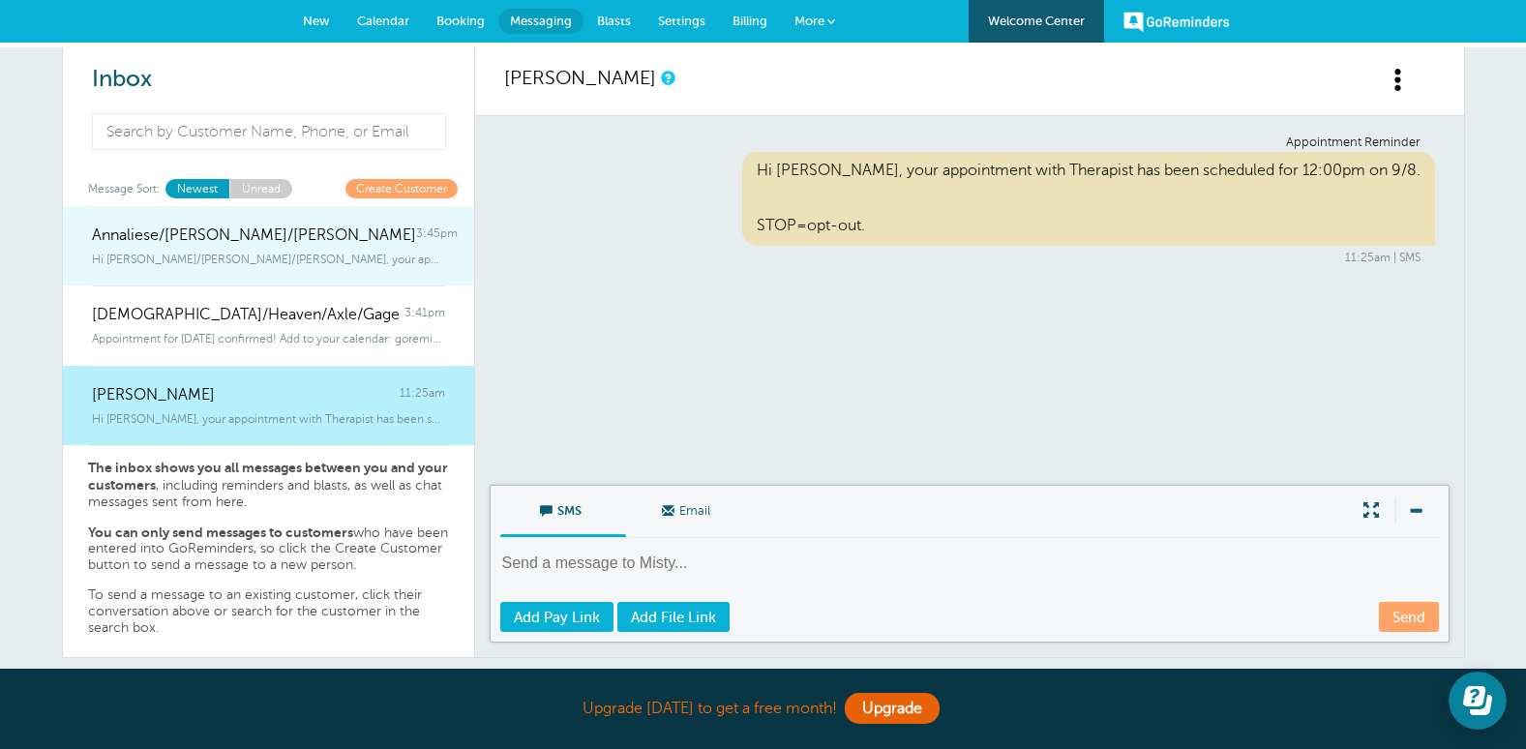
click at [304, 243] on div "Annaliese/Adelynn/Isaac 3:45pm" at bounding box center [268, 225] width 353 height 39
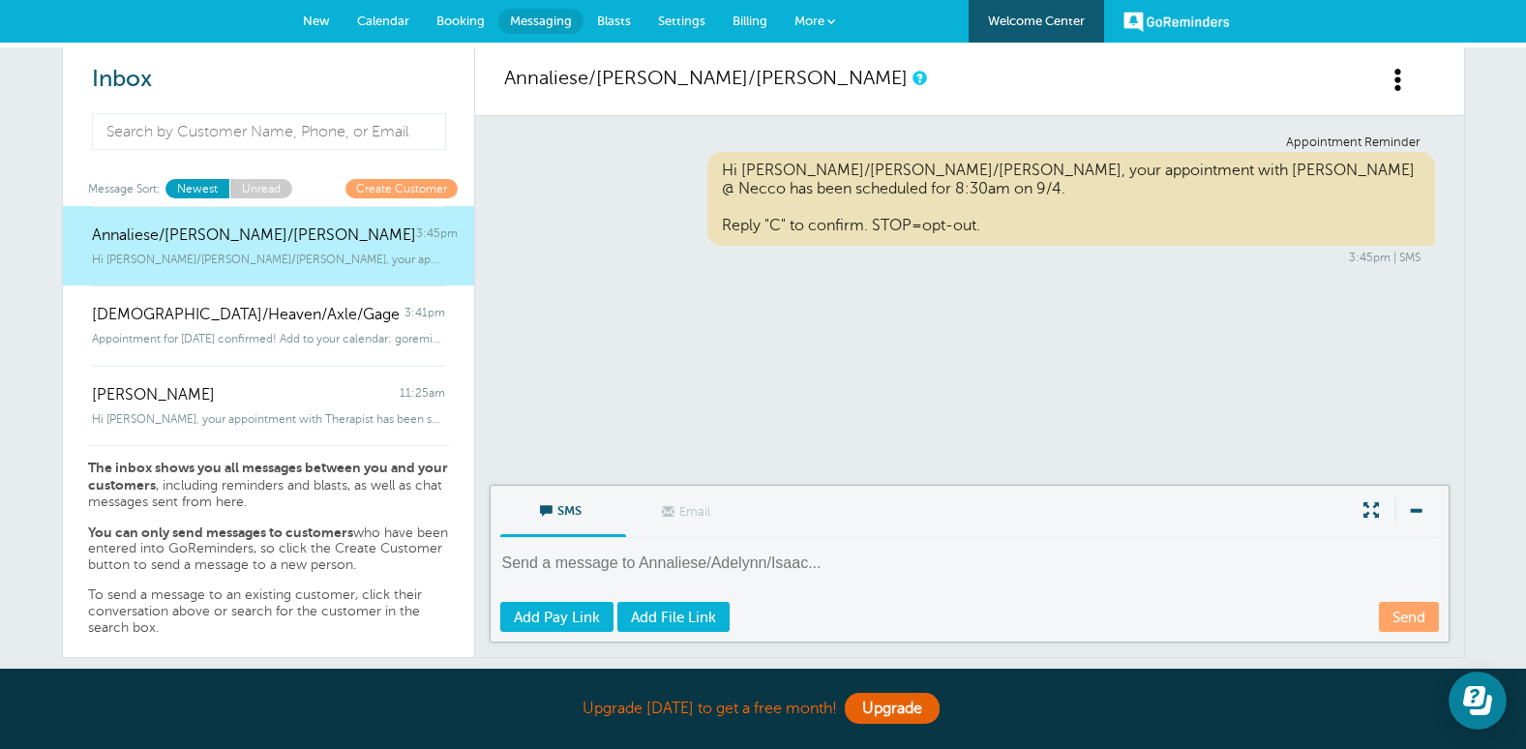
click at [1004, 14] on link "Welcome Center" at bounding box center [1037, 21] width 136 height 43
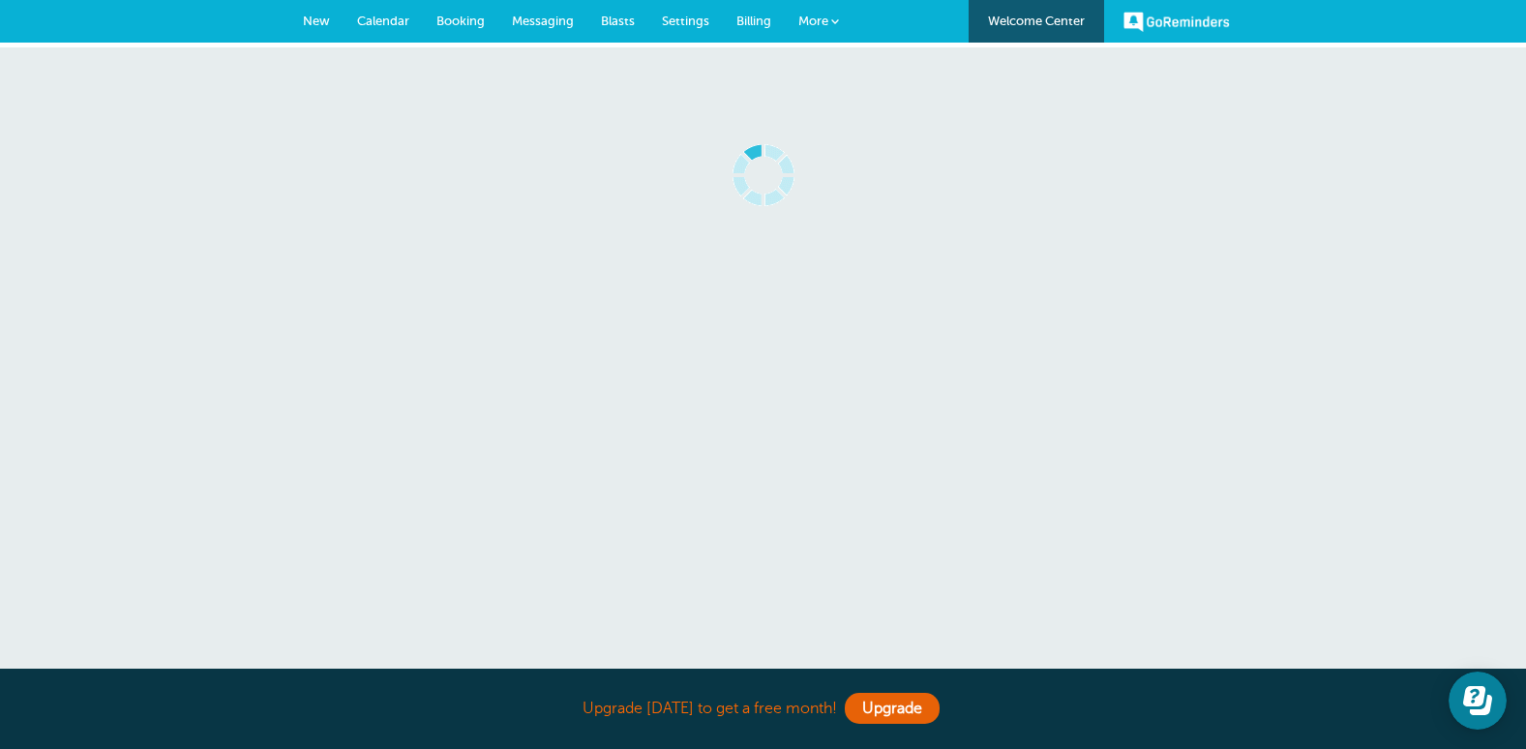
click at [518, 26] on span "Messaging" at bounding box center [543, 21] width 62 height 15
